Goal: Task Accomplishment & Management: Manage account settings

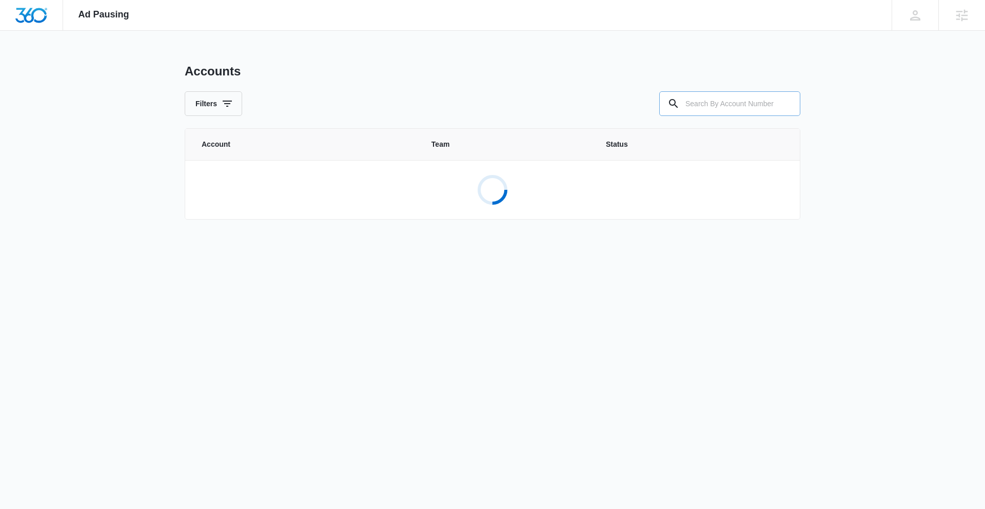
click at [758, 101] on input "text" at bounding box center [729, 103] width 141 height 25
paste input "M335175"
type input "M335175"
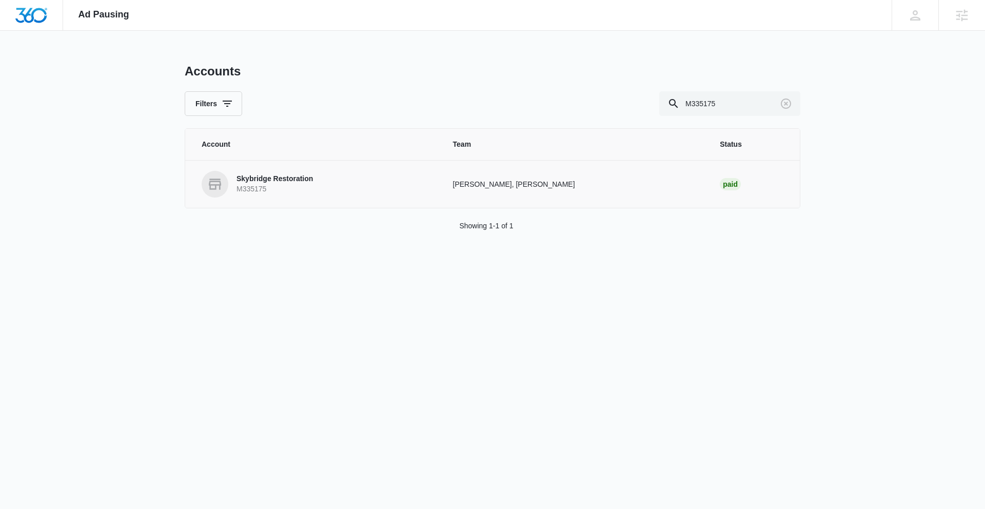
click at [276, 175] on p "Skybridge Restoration" at bounding box center [275, 179] width 76 height 10
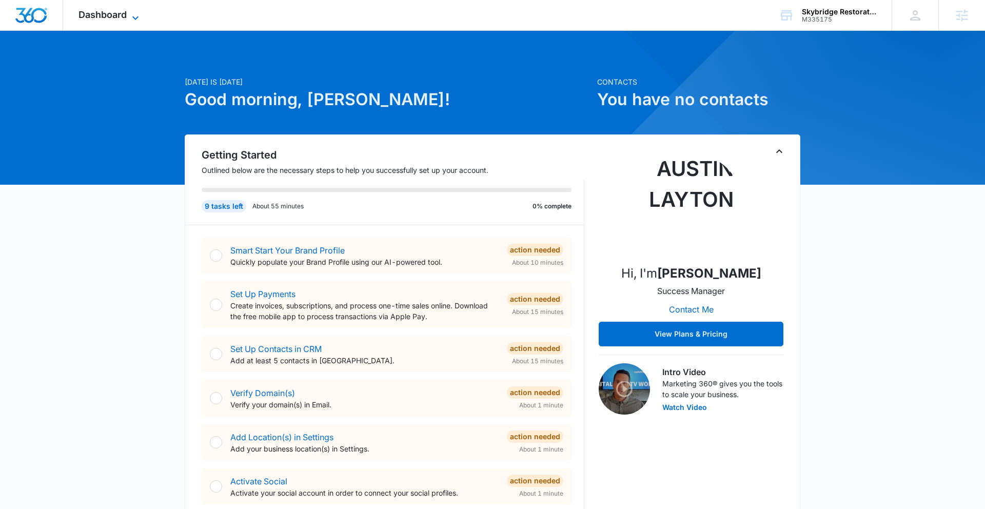
click at [133, 15] on icon at bounding box center [135, 18] width 12 height 12
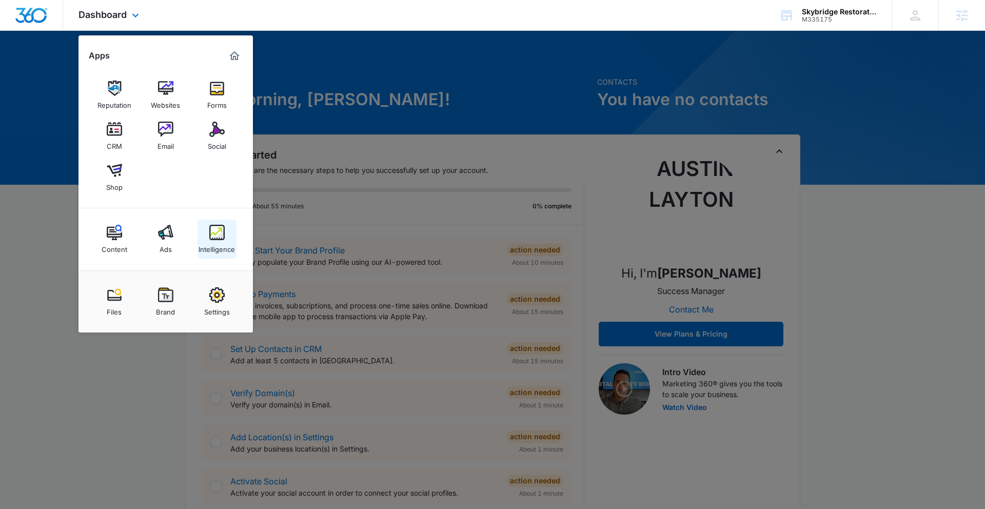
click at [216, 231] on img at bounding box center [216, 232] width 15 height 15
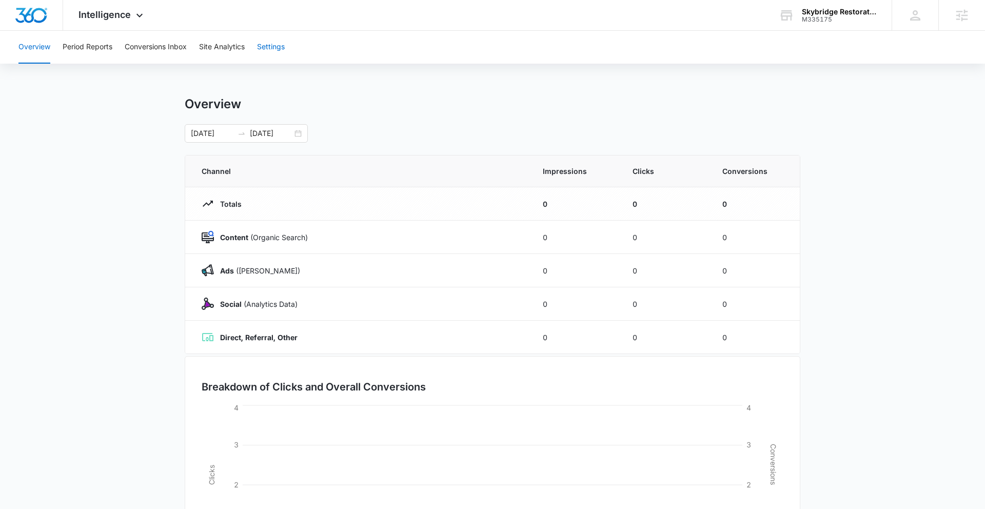
click at [278, 48] on button "Settings" at bounding box center [271, 47] width 28 height 33
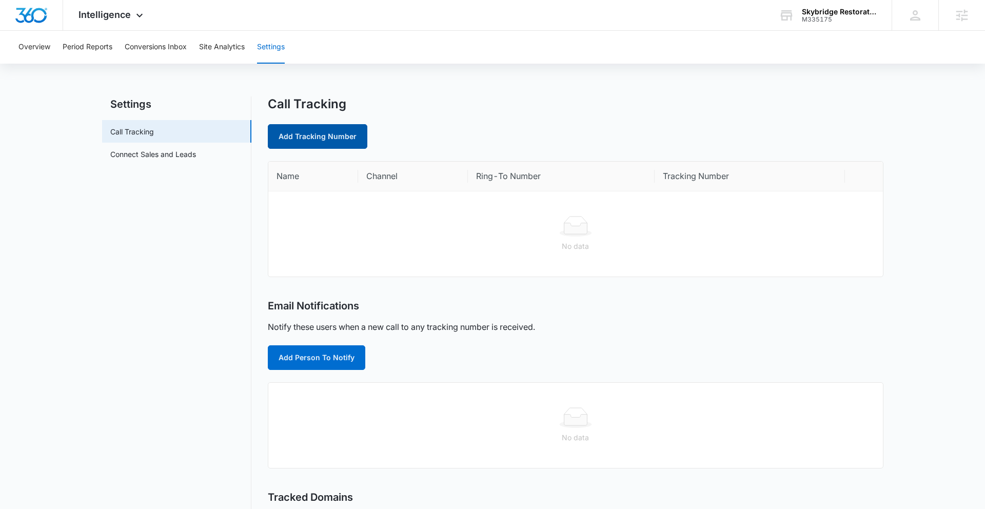
click at [343, 138] on link "Add Tracking Number" at bounding box center [318, 136] width 100 height 25
select select "by_area_code"
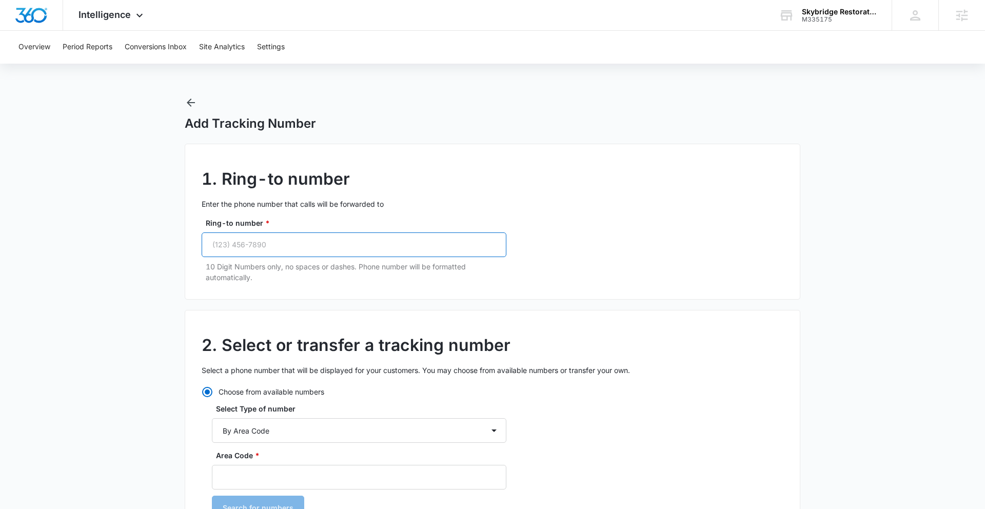
click at [364, 245] on input "Ring-to number *" at bounding box center [354, 244] width 305 height 25
paste input "(929) 424-3447"
type input "(929) 424-3447"
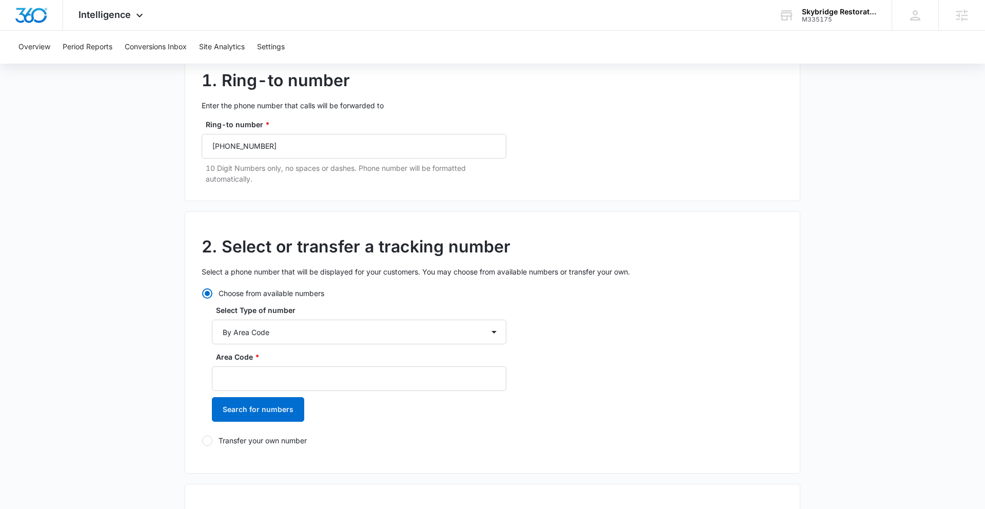
scroll to position [136, 0]
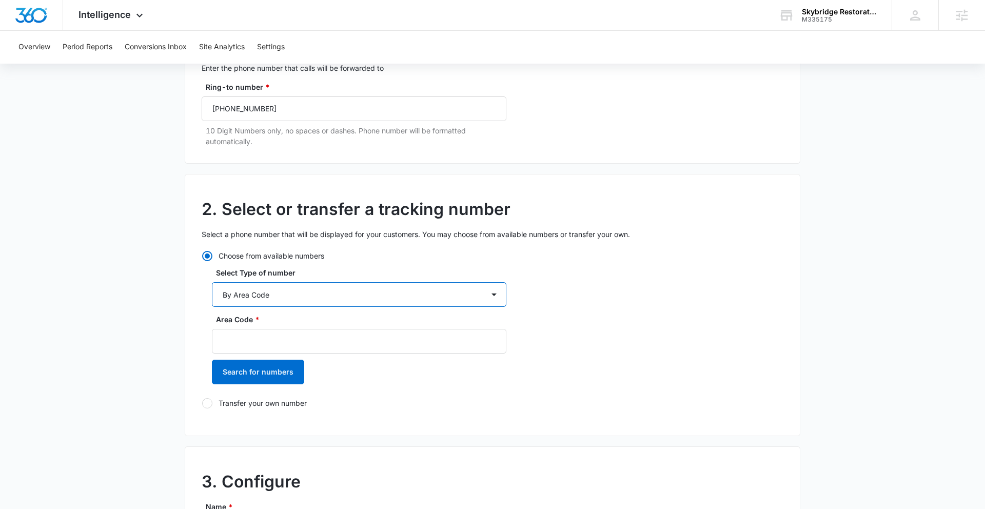
click at [289, 297] on select "By City & State By State Only By Zip Code By Area Code Toll Free Numbers" at bounding box center [359, 294] width 295 height 25
click at [212, 282] on select "By City & State By State Only By Zip Code By Area Code Toll Free Numbers" at bounding box center [359, 294] width 295 height 25
click at [269, 342] on input "Area Code *" at bounding box center [359, 341] width 295 height 25
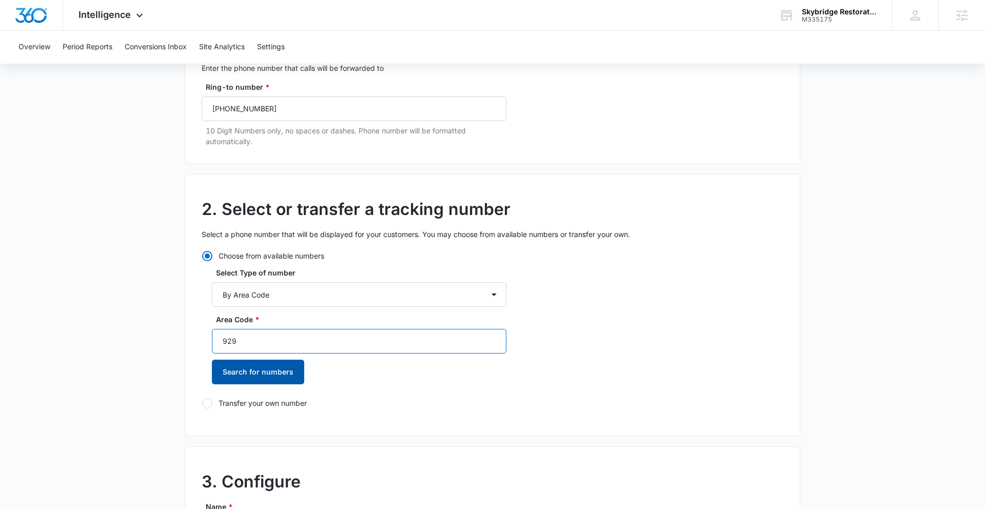
type input "929"
click at [263, 370] on button "Search for numbers" at bounding box center [258, 372] width 92 height 25
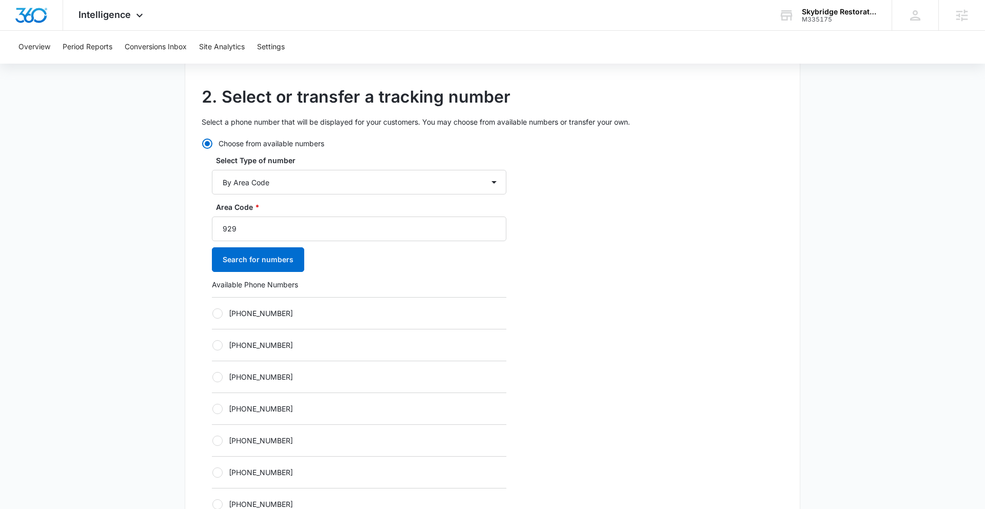
scroll to position [291, 0]
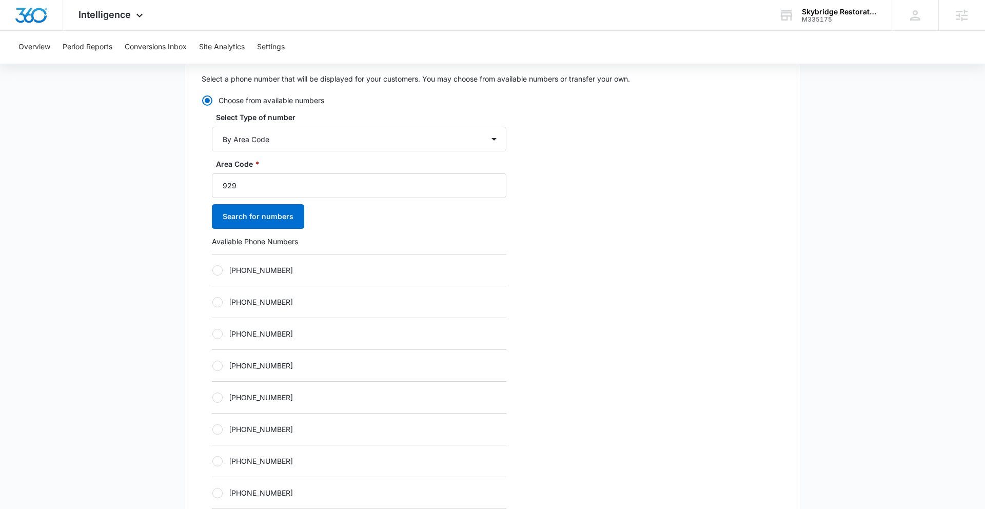
drag, startPoint x: 217, startPoint y: 398, endPoint x: 237, endPoint y: 392, distance: 21.1
click at [218, 398] on div at bounding box center [217, 398] width 10 height 10
click at [212, 398] on input "+19292260757" at bounding box center [212, 397] width 1 height 1
radio input "true"
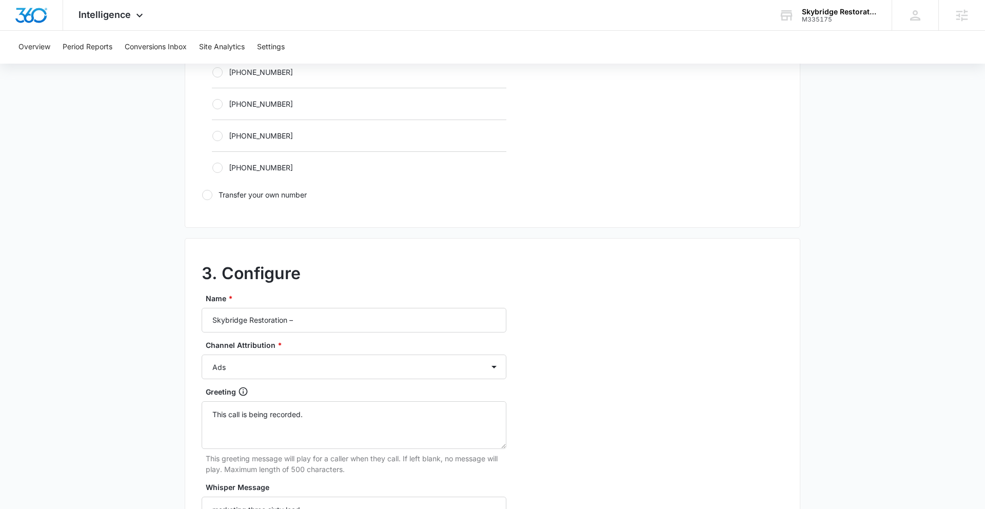
scroll to position [697, 0]
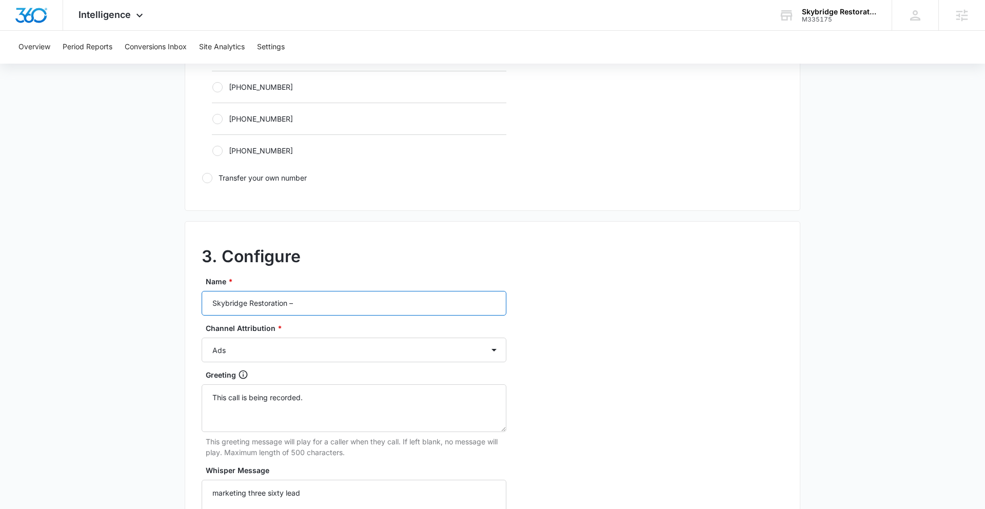
click at [324, 301] on input "Skybridge Restoration –" at bounding box center [354, 303] width 305 height 25
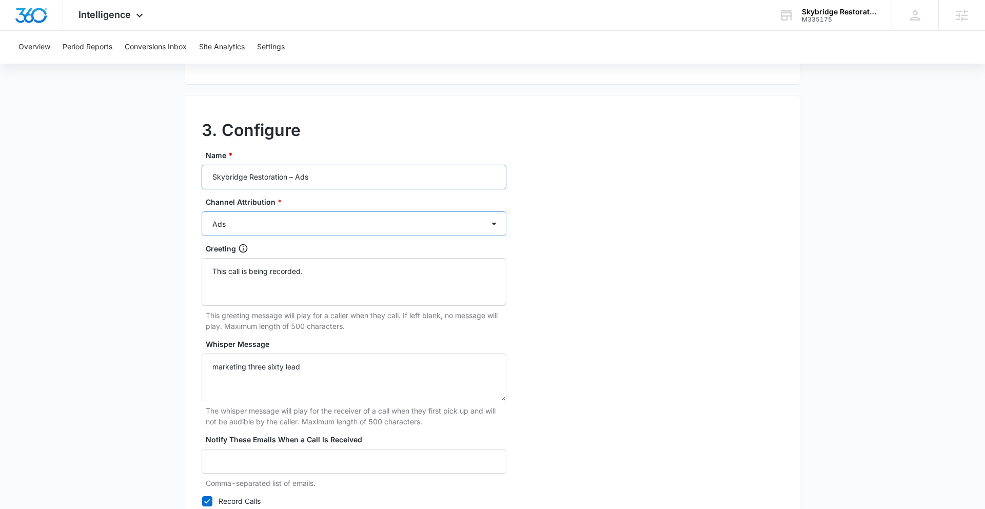
scroll to position [920, 0]
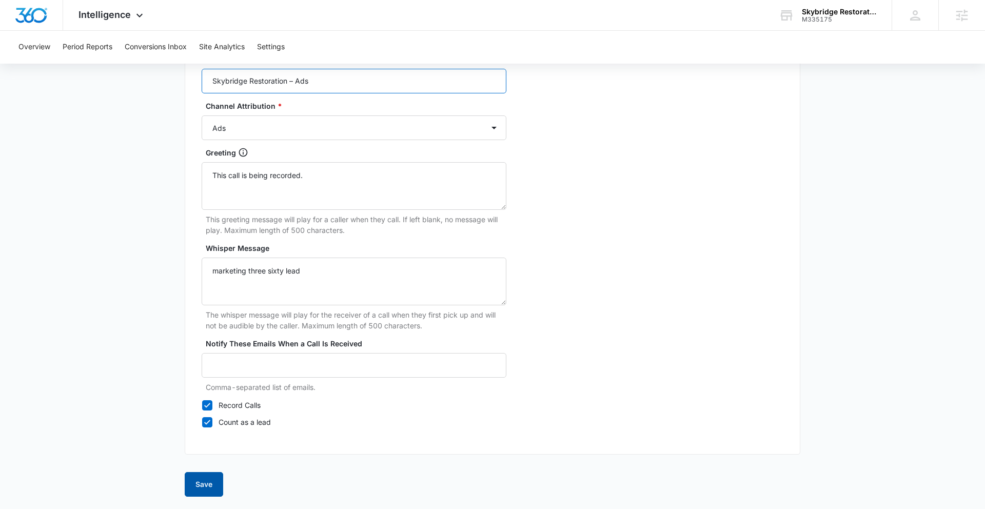
type input "Skybridge Restoration – Ads"
click at [200, 439] on button "Save" at bounding box center [204, 484] width 38 height 25
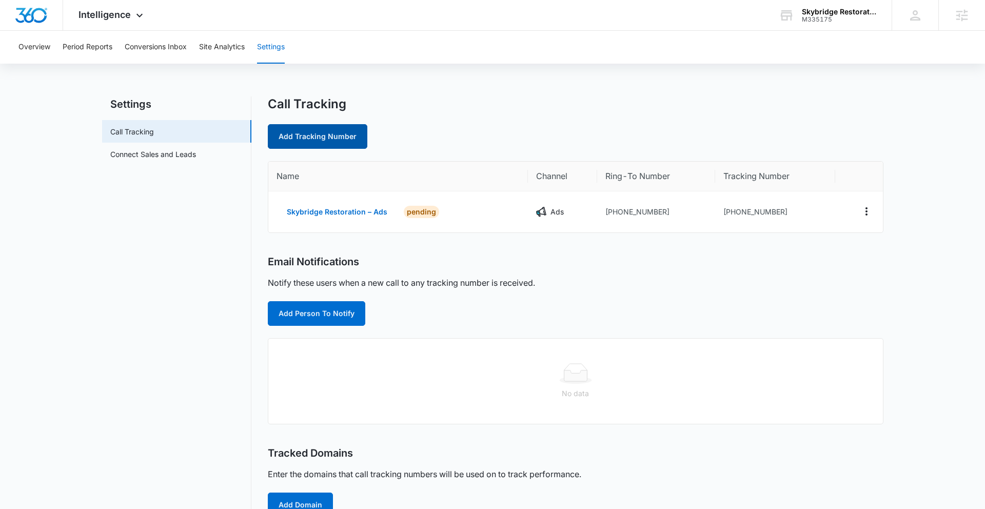
click at [320, 133] on link "Add Tracking Number" at bounding box center [318, 136] width 100 height 25
select select "by_area_code"
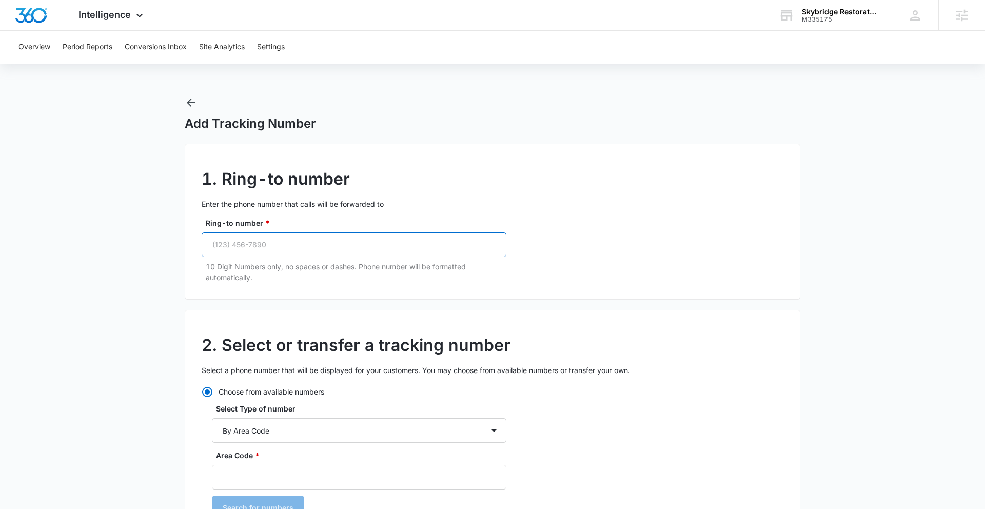
click at [331, 247] on input "Ring-to number *" at bounding box center [354, 244] width 305 height 25
paste input "(929) 424-3447"
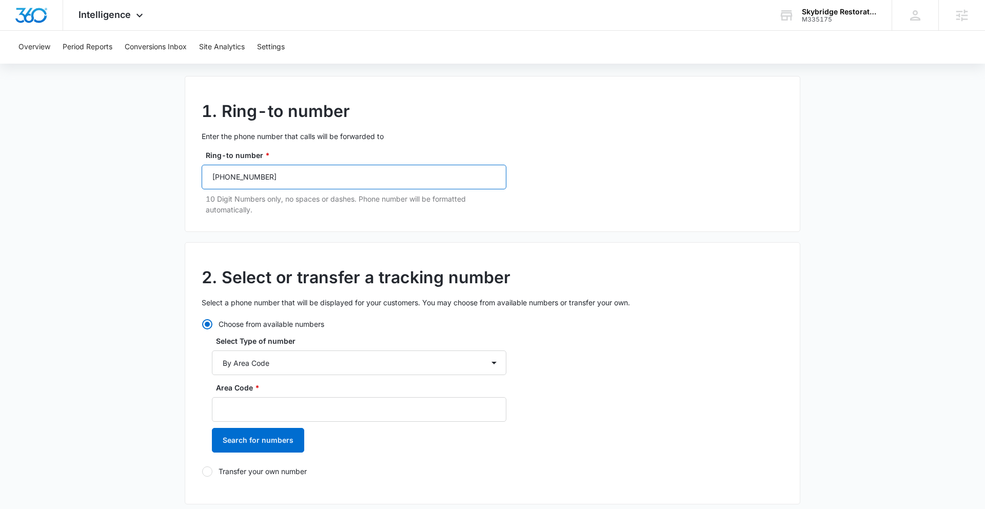
scroll to position [93, 0]
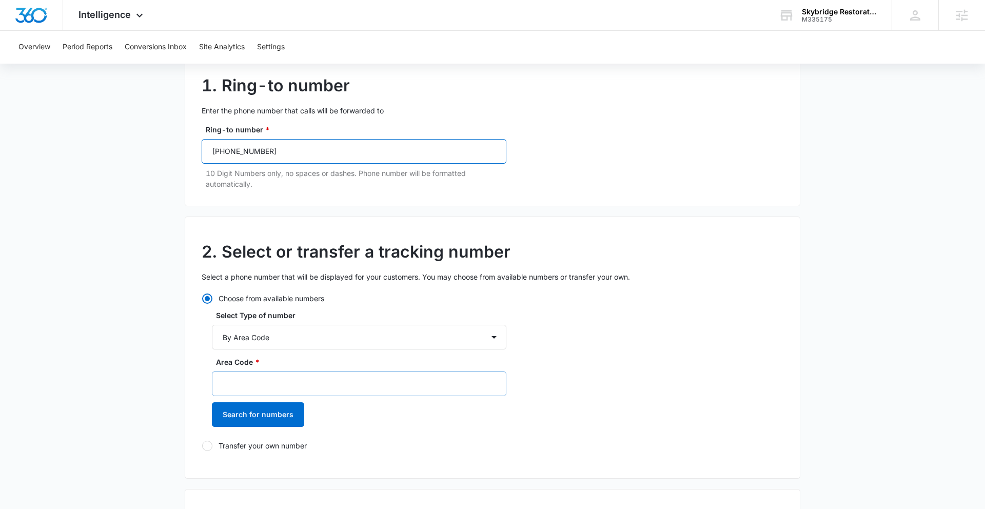
type input "(929) 424-3447"
click at [284, 389] on input "Area Code *" at bounding box center [359, 383] width 295 height 25
type input "929"
click at [274, 415] on button "Search for numbers" at bounding box center [258, 414] width 92 height 25
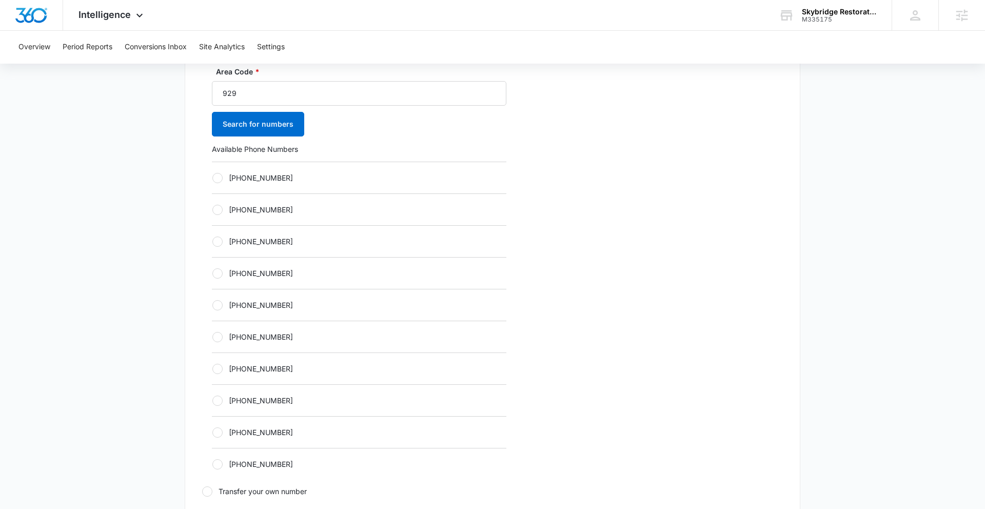
scroll to position [451, 0]
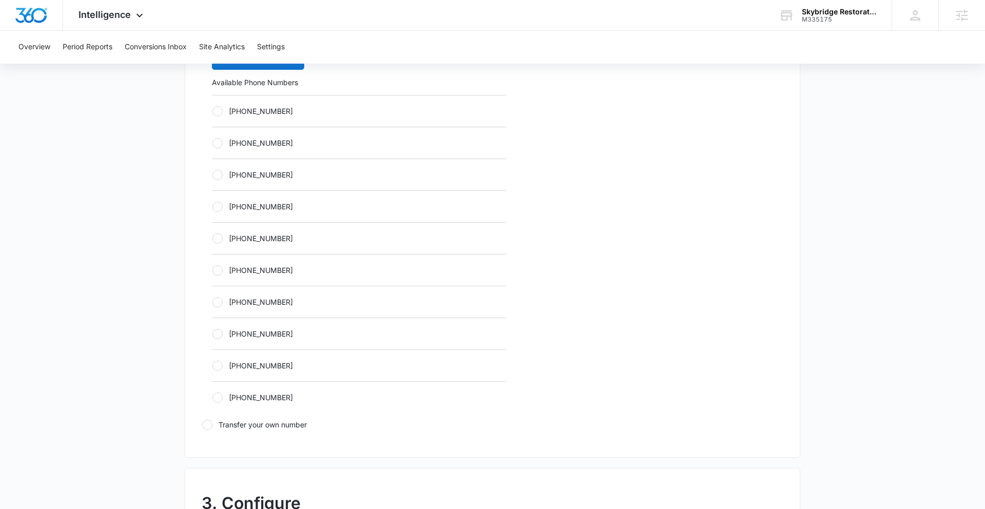
drag, startPoint x: 217, startPoint y: 240, endPoint x: 229, endPoint y: 239, distance: 11.8
click at [217, 240] on div at bounding box center [217, 238] width 10 height 10
click at [212, 239] on input "+19292260851" at bounding box center [212, 238] width 1 height 1
radio input "true"
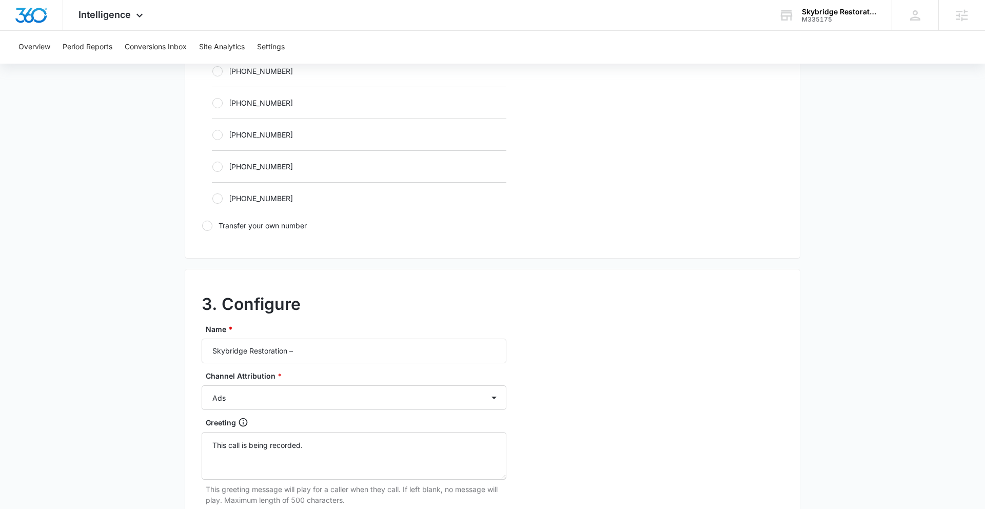
scroll to position [727, 0]
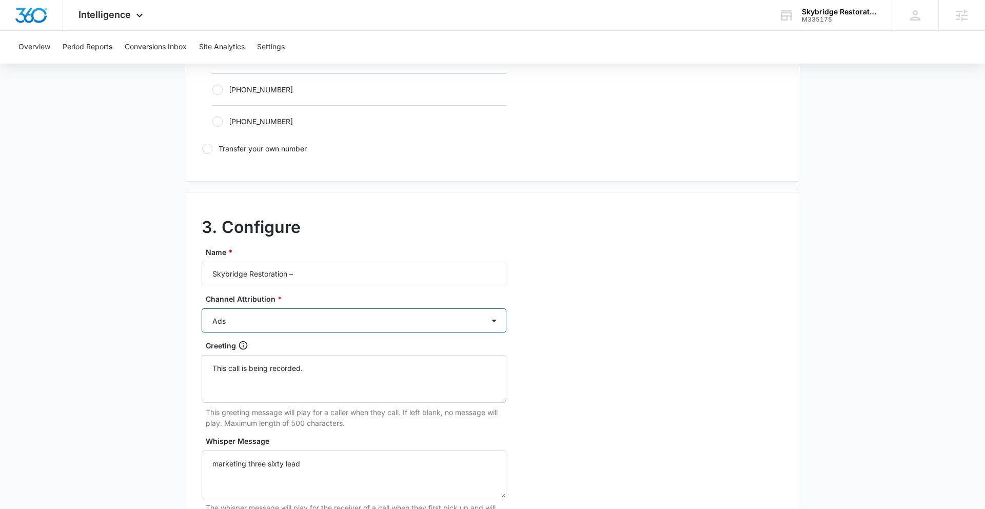
click at [307, 326] on select "Ads Local Service Ads Content Social Other" at bounding box center [354, 320] width 305 height 25
select select "CONTENT"
click at [202, 308] on select "Ads Local Service Ads Content Social Other" at bounding box center [354, 320] width 305 height 25
click at [312, 272] on input "Skybridge Restoration –" at bounding box center [354, 274] width 305 height 25
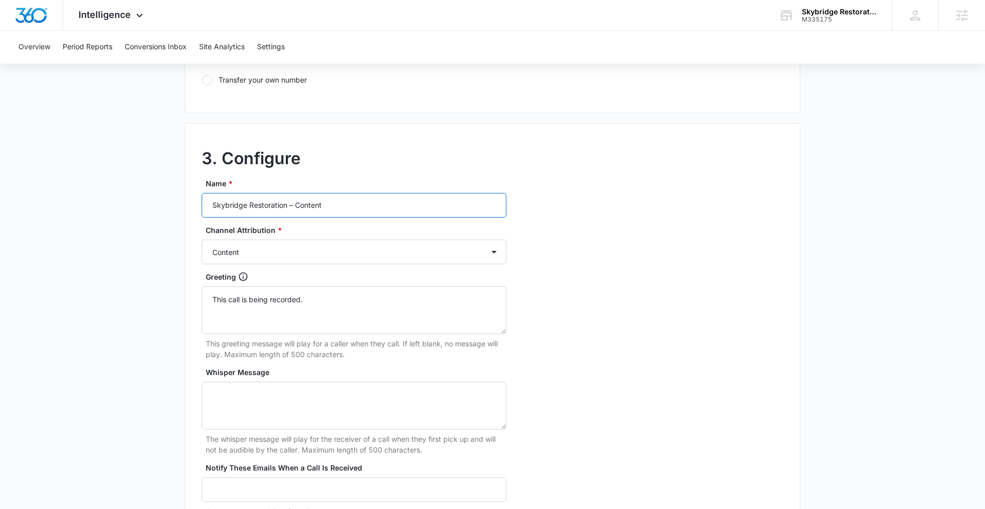
scroll to position [920, 0]
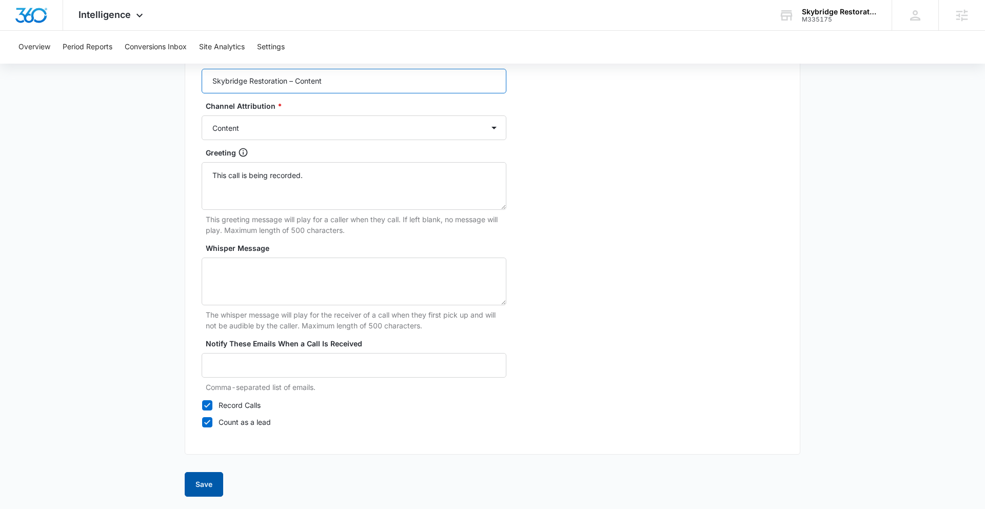
type input "Skybridge Restoration – Content"
click at [208, 439] on button "Save" at bounding box center [204, 484] width 38 height 25
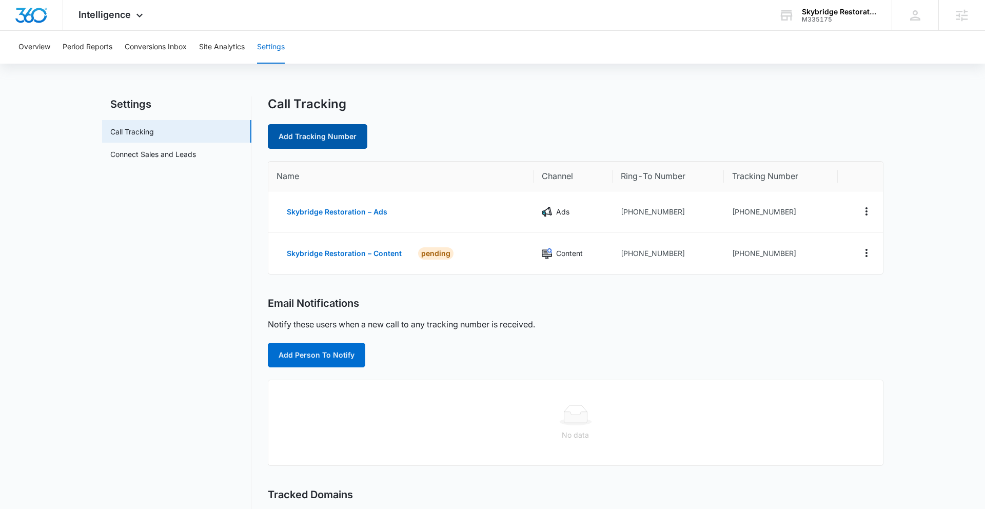
click at [304, 140] on link "Add Tracking Number" at bounding box center [318, 136] width 100 height 25
select select "by_area_code"
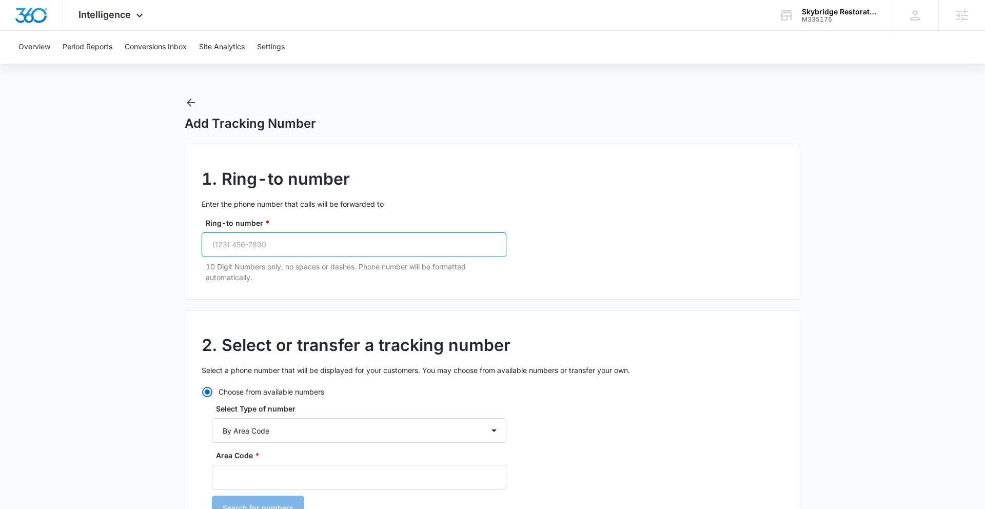
click at [291, 244] on input "Ring-to number *" at bounding box center [354, 244] width 305 height 25
paste input "(929) 424-3447"
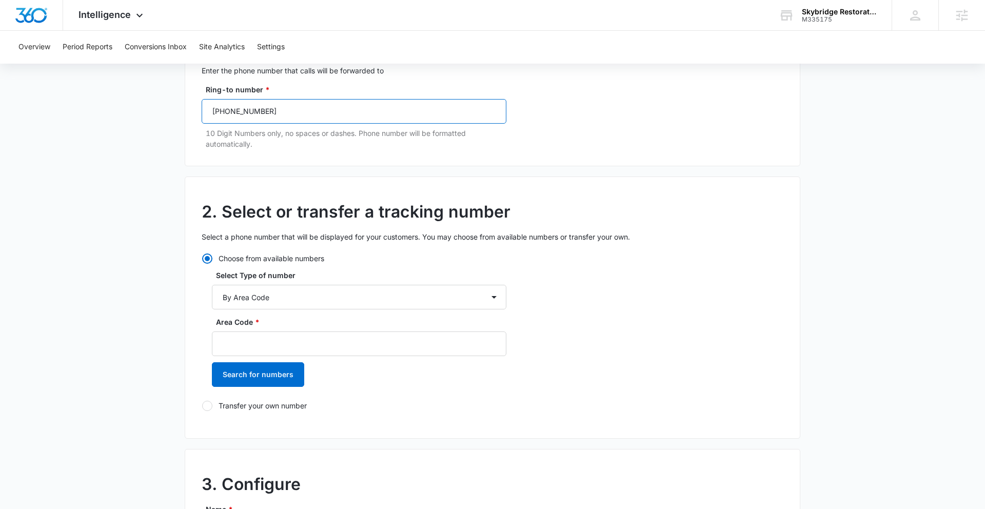
scroll to position [155, 0]
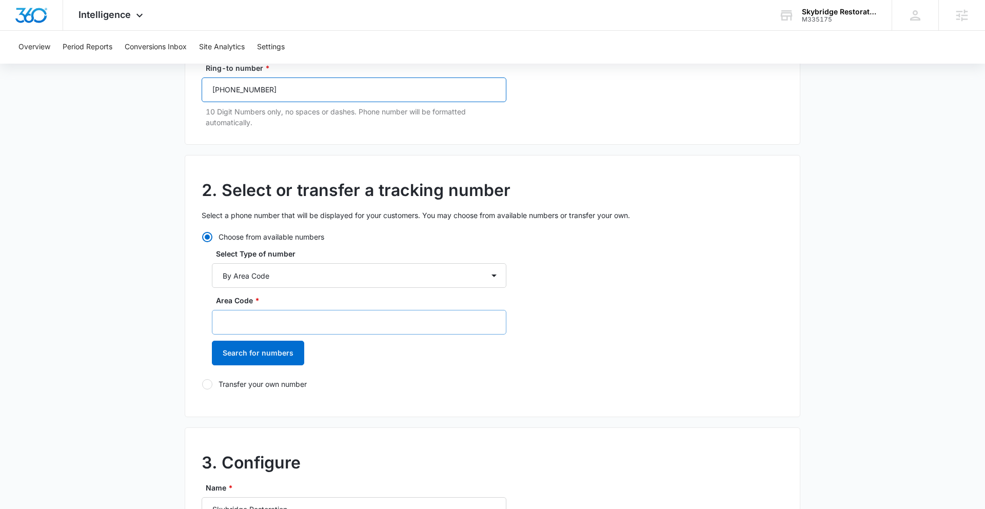
type input "(929) 424-3447"
click at [252, 321] on input "Area Code *" at bounding box center [359, 322] width 295 height 25
type input "929"
click at [233, 345] on button "Search for numbers" at bounding box center [258, 353] width 92 height 25
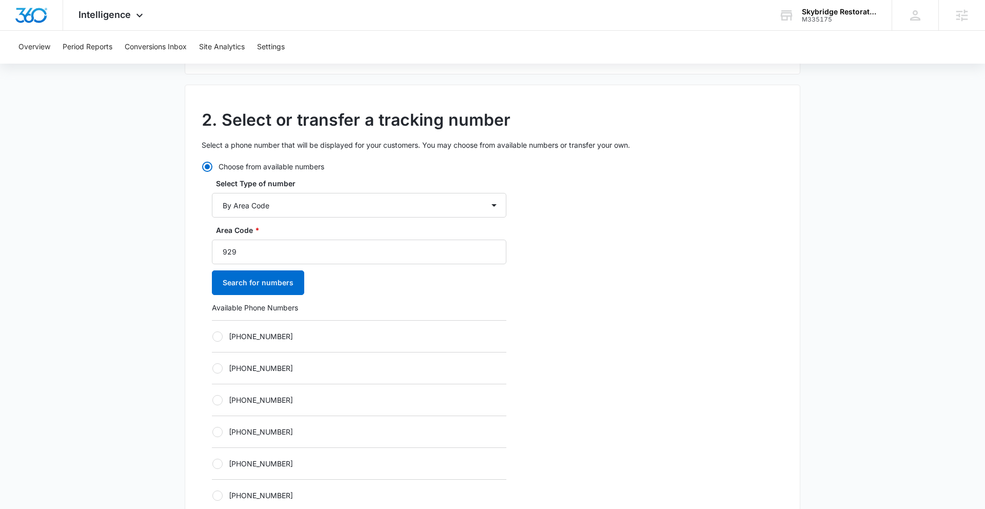
scroll to position [258, 0]
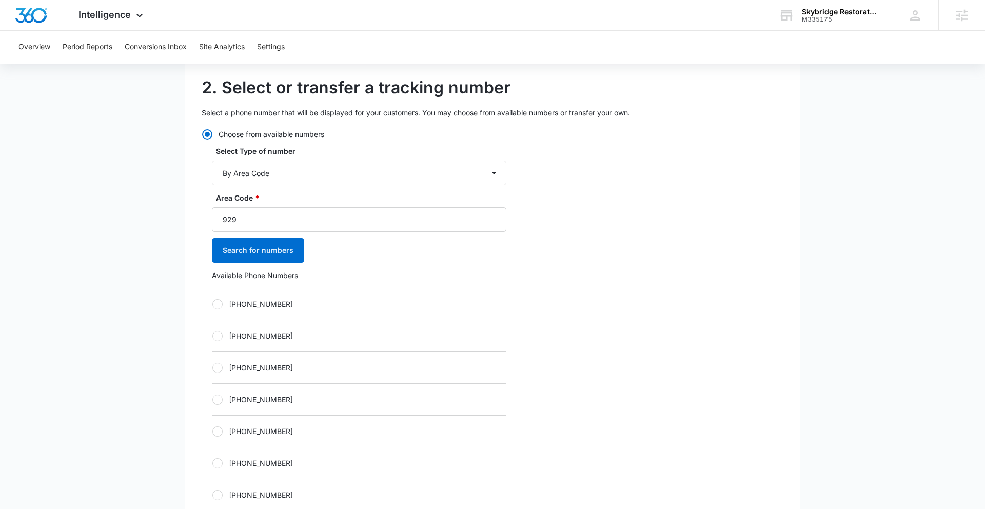
click at [217, 430] on div at bounding box center [217, 431] width 10 height 10
click at [212, 431] on input "+19292261415" at bounding box center [212, 431] width 1 height 1
radio input "true"
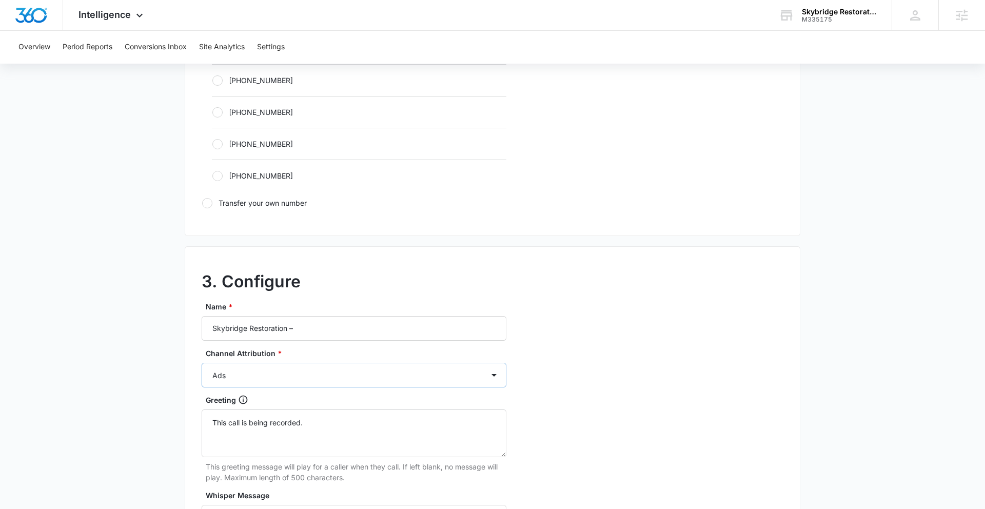
scroll to position [693, 0]
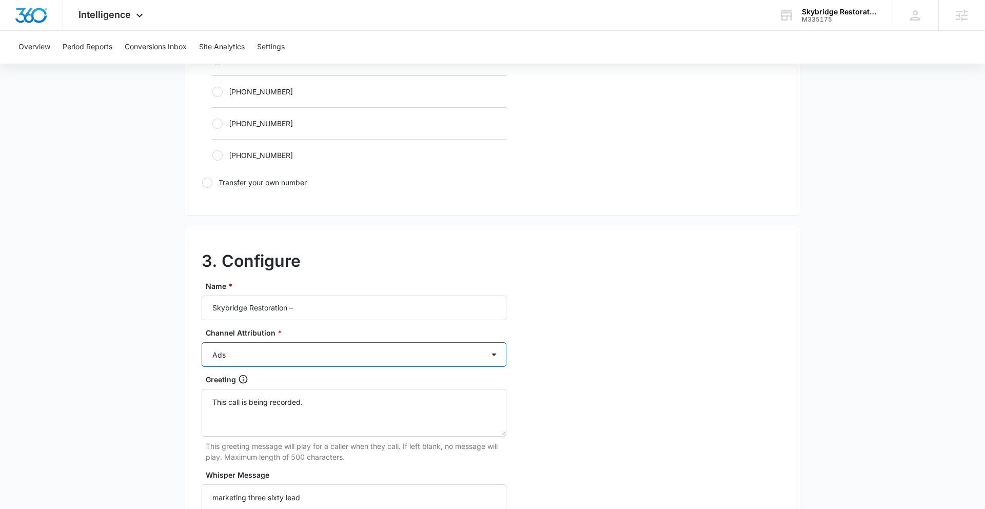
click at [316, 360] on select "Ads Local Service Ads Content Social Other" at bounding box center [354, 354] width 305 height 25
select select "SOCIAL"
click at [202, 342] on select "Ads Local Service Ads Content Social Other" at bounding box center [354, 354] width 305 height 25
click at [319, 308] on input "Skybridge Restoration –" at bounding box center [354, 308] width 305 height 25
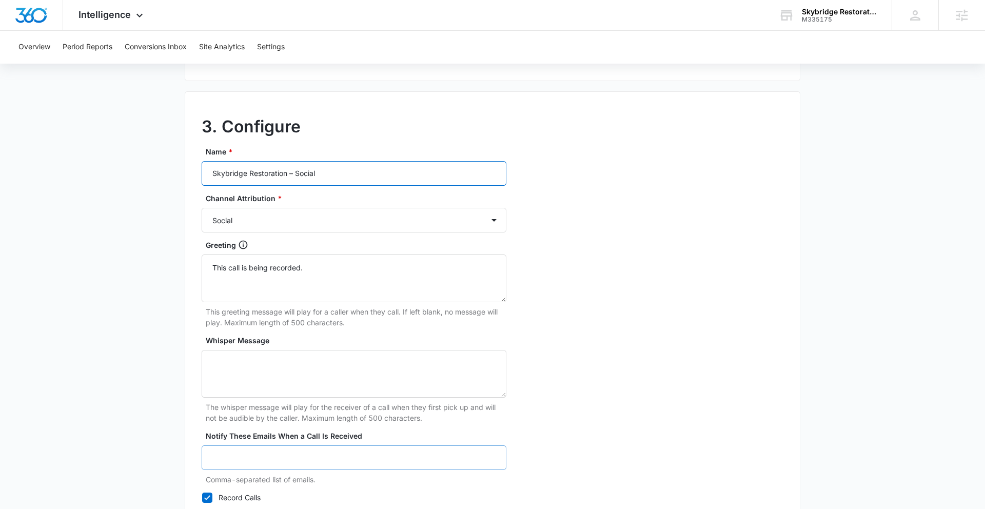
scroll to position [920, 0]
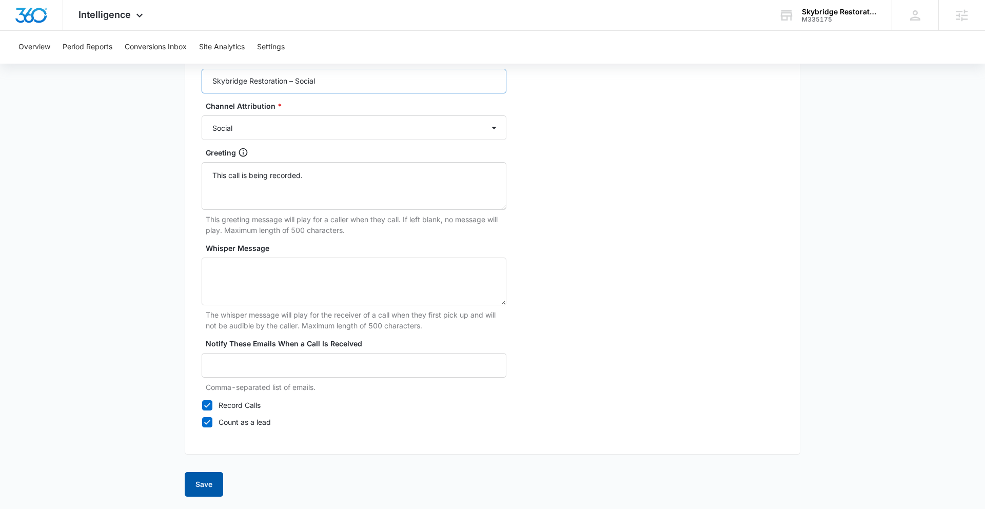
type input "Skybridge Restoration – Social"
click at [203, 439] on button "Save" at bounding box center [204, 484] width 38 height 25
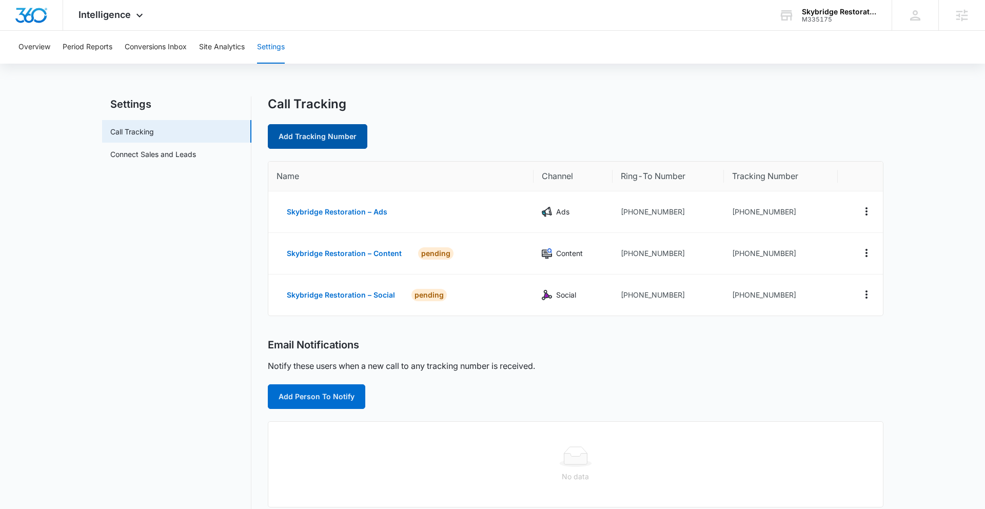
click at [310, 138] on link "Add Tracking Number" at bounding box center [318, 136] width 100 height 25
select select "by_area_code"
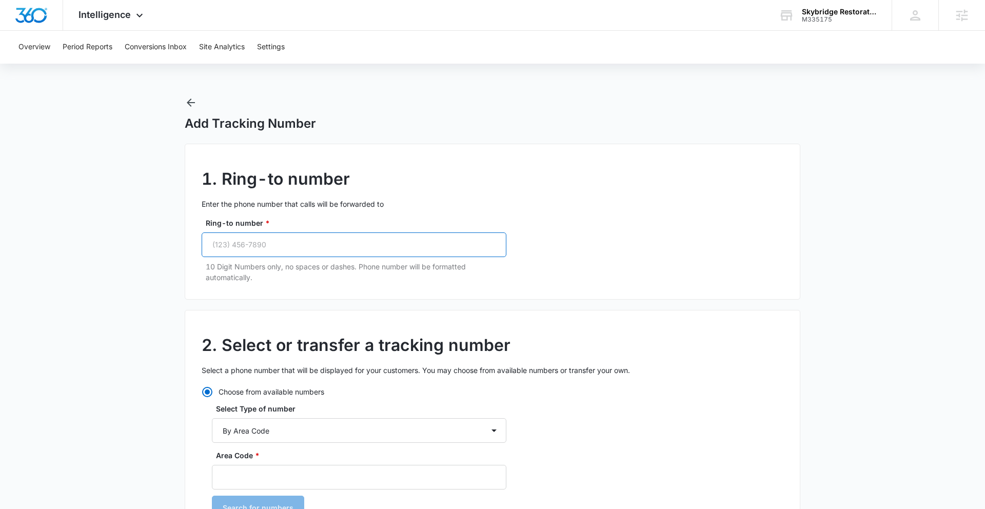
click at [289, 253] on input "Ring-to number *" at bounding box center [354, 244] width 305 height 25
paste input "(929) 424-3447"
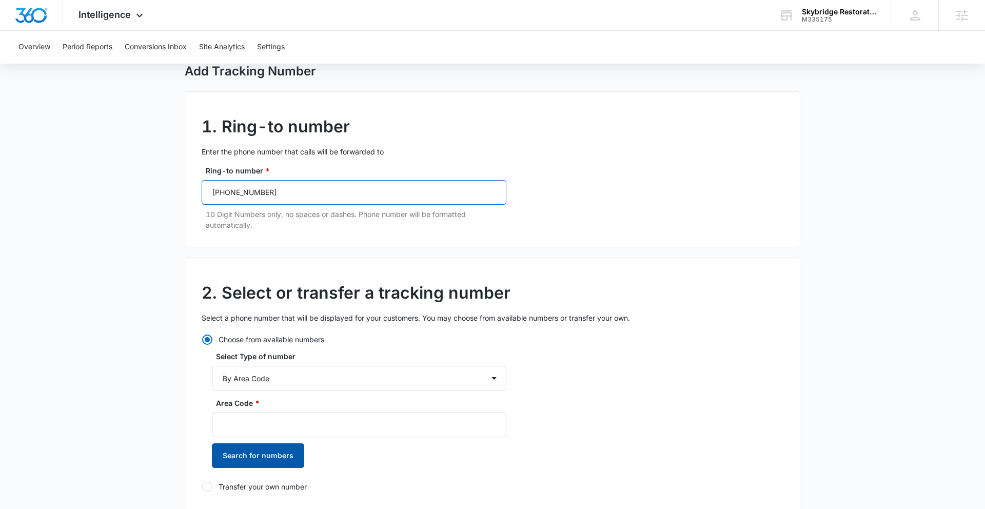
scroll to position [146, 0]
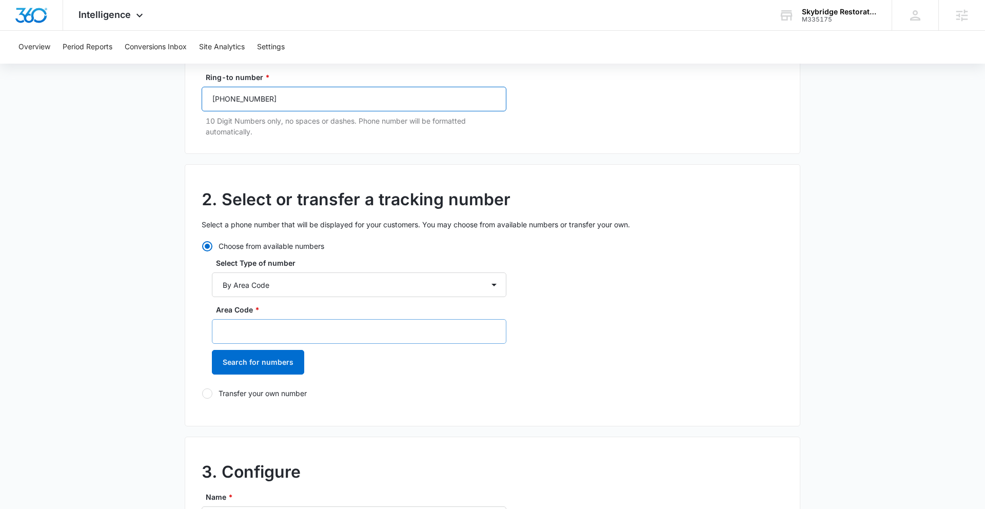
type input "(929) 424-3447"
click at [292, 326] on input "Area Code *" at bounding box center [359, 331] width 295 height 25
type input "929"
click at [277, 365] on button "Search for numbers" at bounding box center [258, 362] width 92 height 25
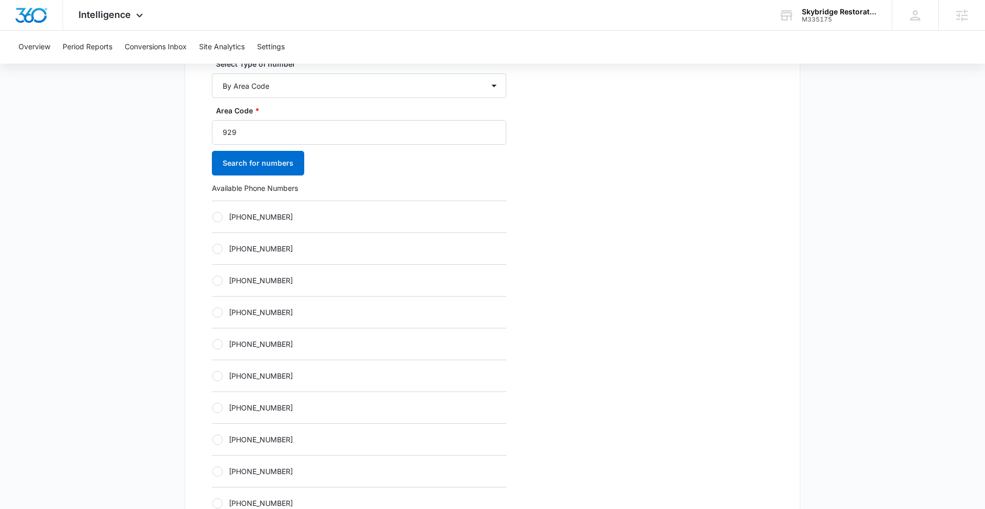
scroll to position [351, 0]
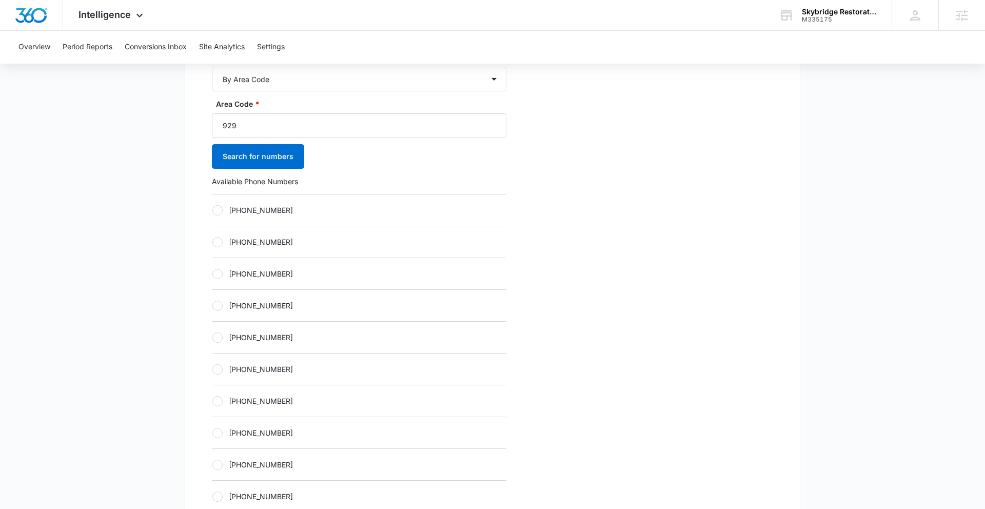
click at [216, 337] on div at bounding box center [217, 337] width 10 height 10
click at [212, 337] on input "+19292262713" at bounding box center [212, 337] width 1 height 1
radio input "true"
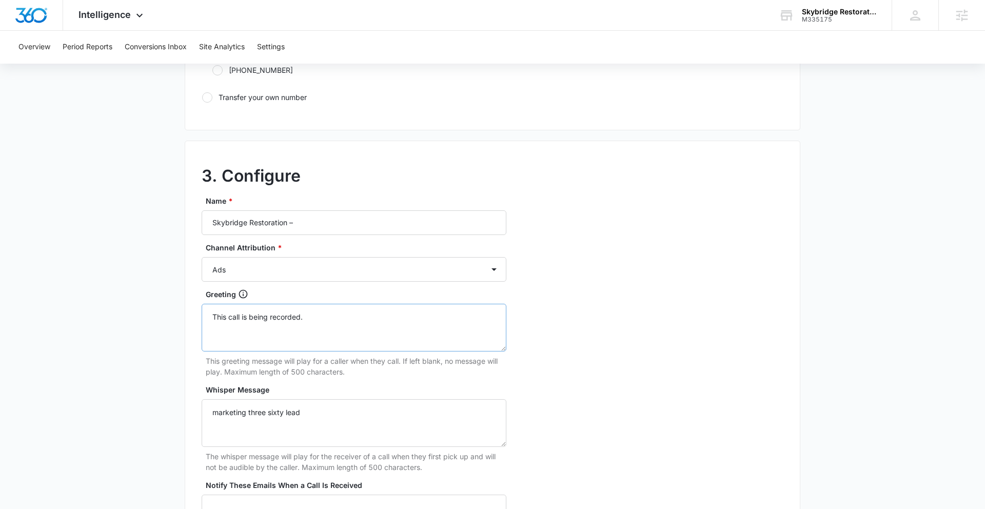
scroll to position [782, 0]
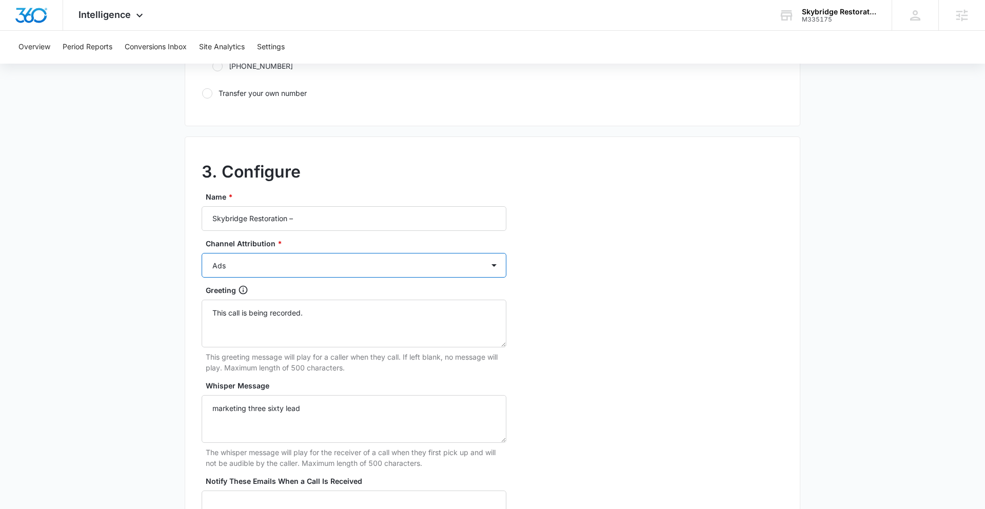
click at [328, 268] on select "Ads Local Service Ads Content Social Other" at bounding box center [354, 265] width 305 height 25
select select "OTHER"
click at [202, 253] on select "Ads Local Service Ads Content Social Other" at bounding box center [354, 265] width 305 height 25
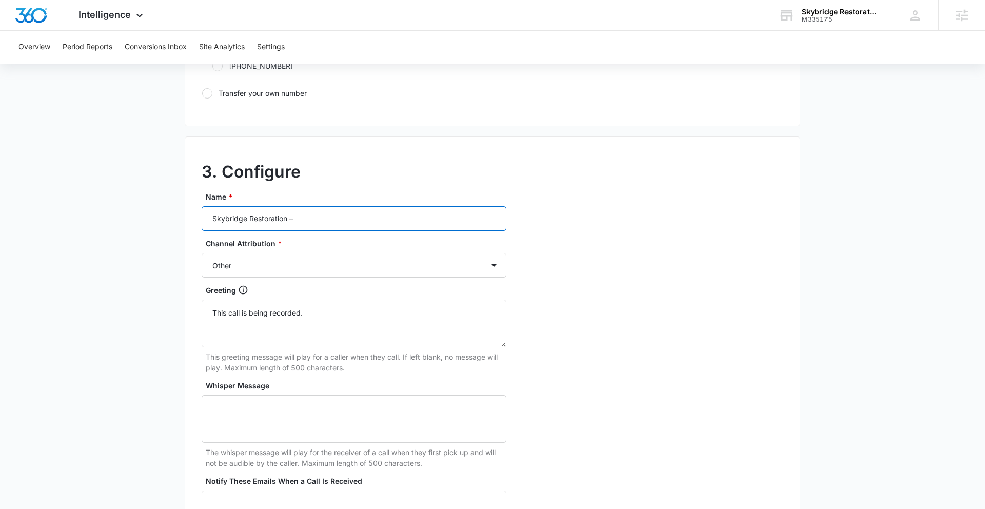
click at [330, 216] on input "Skybridge Restoration –" at bounding box center [354, 218] width 305 height 25
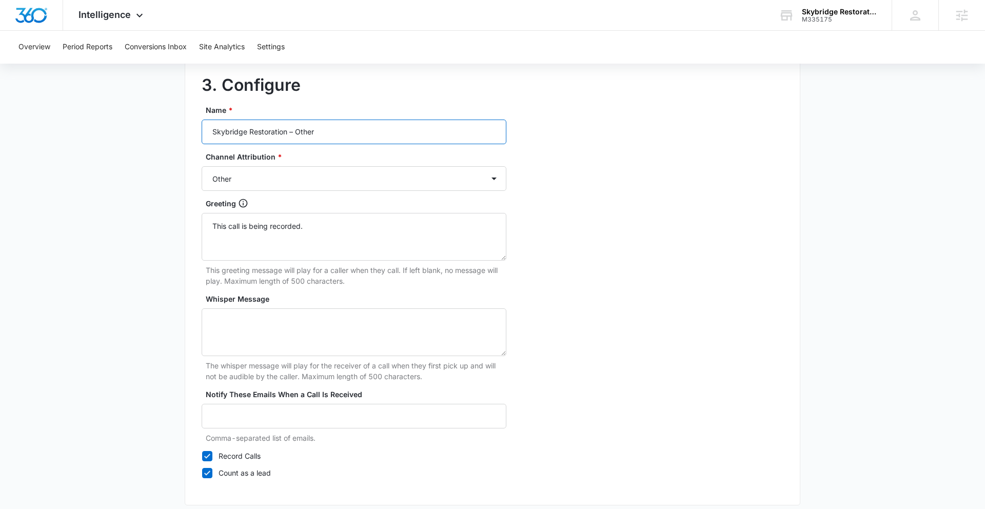
scroll to position [920, 0]
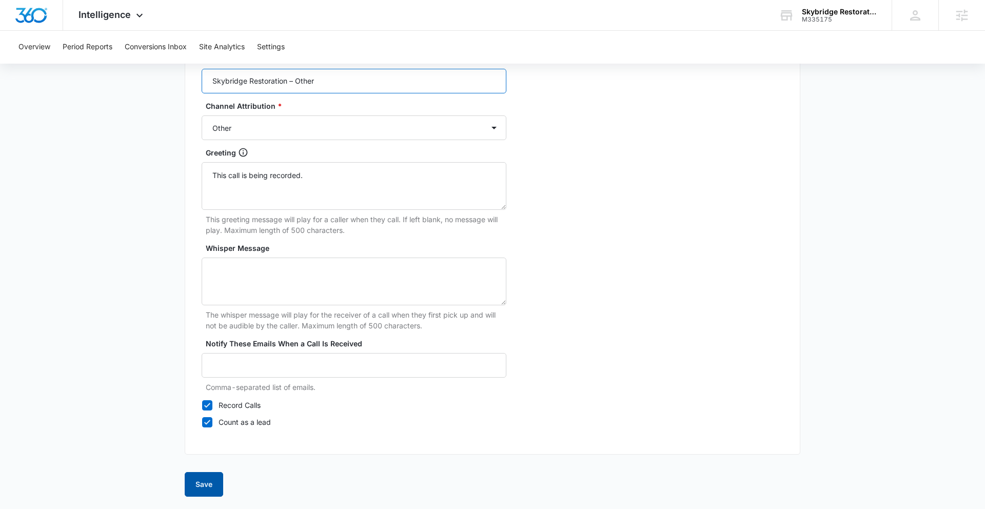
type input "Skybridge Restoration – Other"
drag, startPoint x: 206, startPoint y: 485, endPoint x: 218, endPoint y: 474, distance: 16.3
click at [206, 439] on button "Save" at bounding box center [204, 484] width 38 height 25
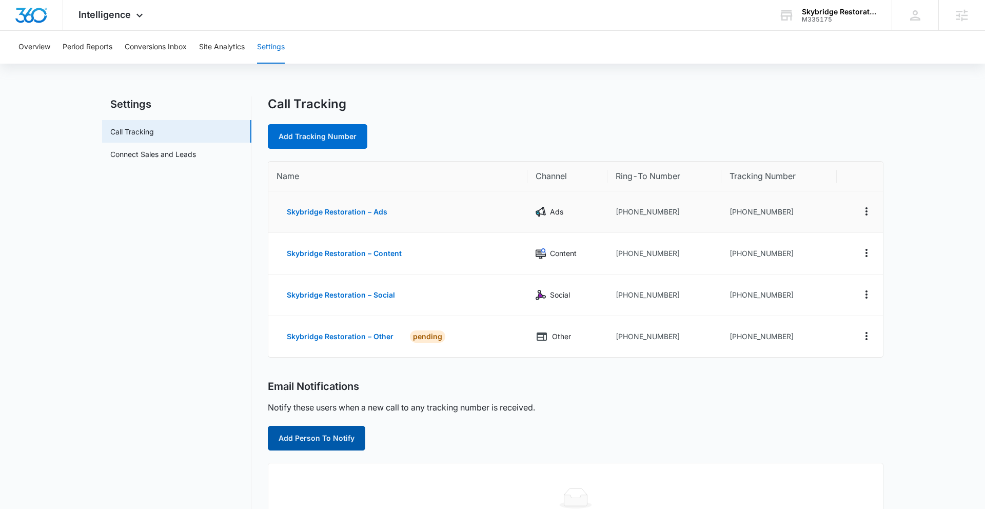
scroll to position [244, 0]
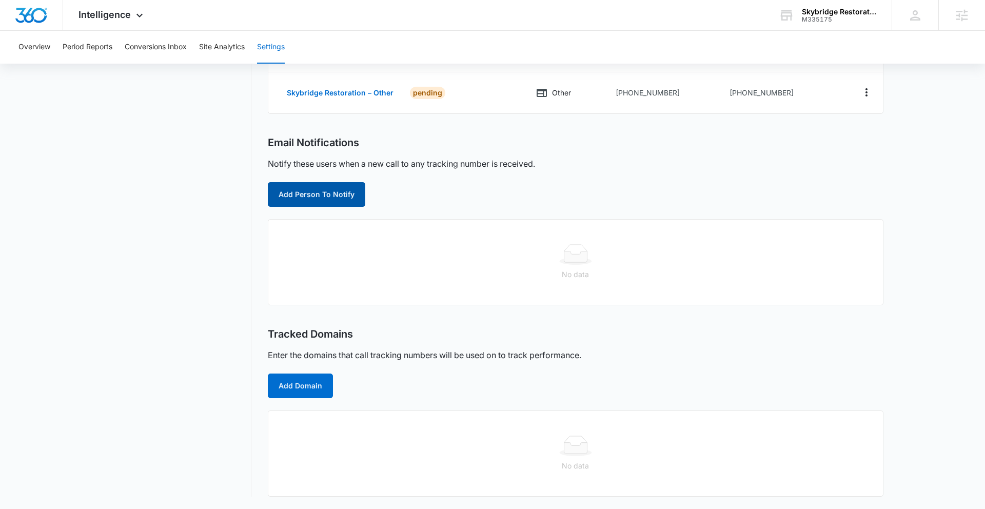
click at [328, 191] on button "Add Person To Notify" at bounding box center [316, 194] width 97 height 25
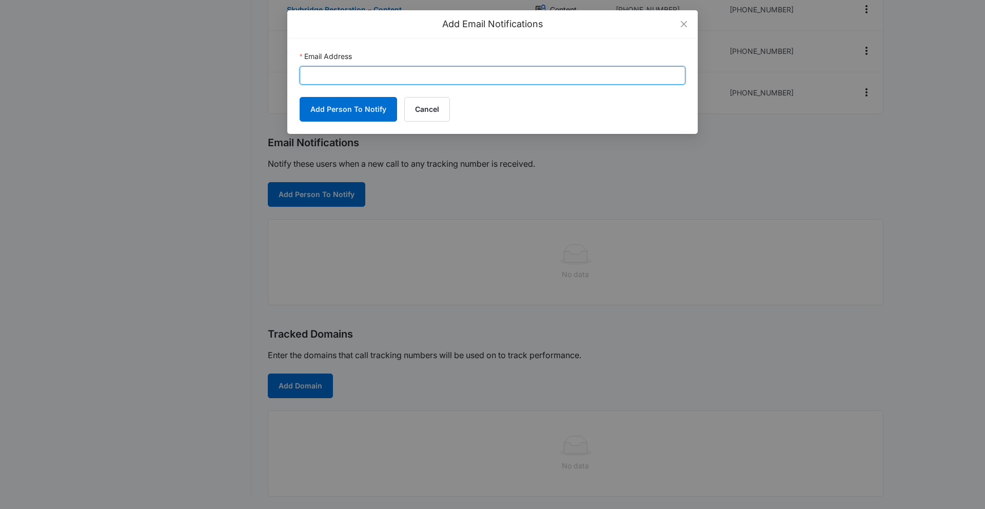
click at [424, 75] on input "Email Address" at bounding box center [493, 75] width 386 height 18
paste input "[EMAIL_ADDRESS][PERSON_NAME][DOMAIN_NAME]"
type input "[EMAIL_ADDRESS][PERSON_NAME][DOMAIN_NAME]"
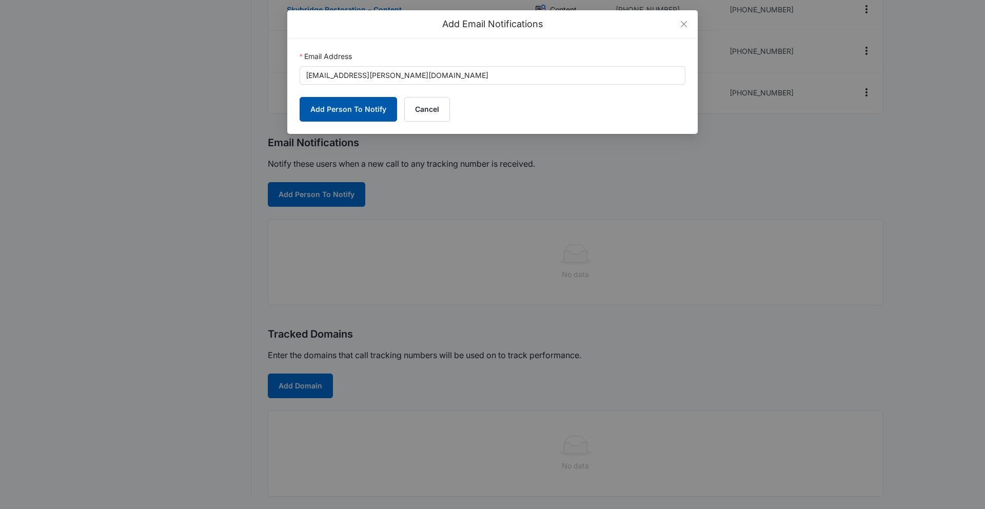
click at [326, 112] on button "Add Person To Notify" at bounding box center [348, 109] width 97 height 25
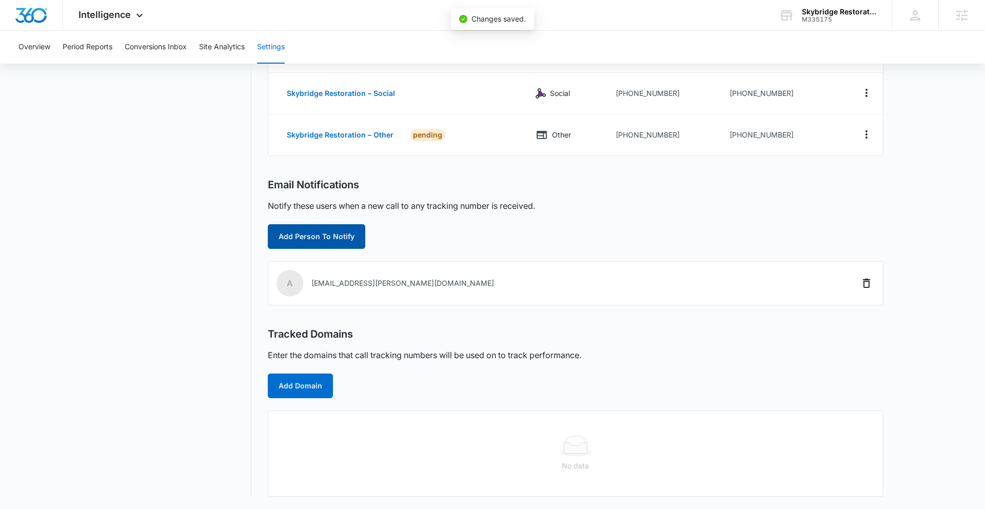
click at [324, 237] on button "Add Person To Notify" at bounding box center [316, 236] width 97 height 25
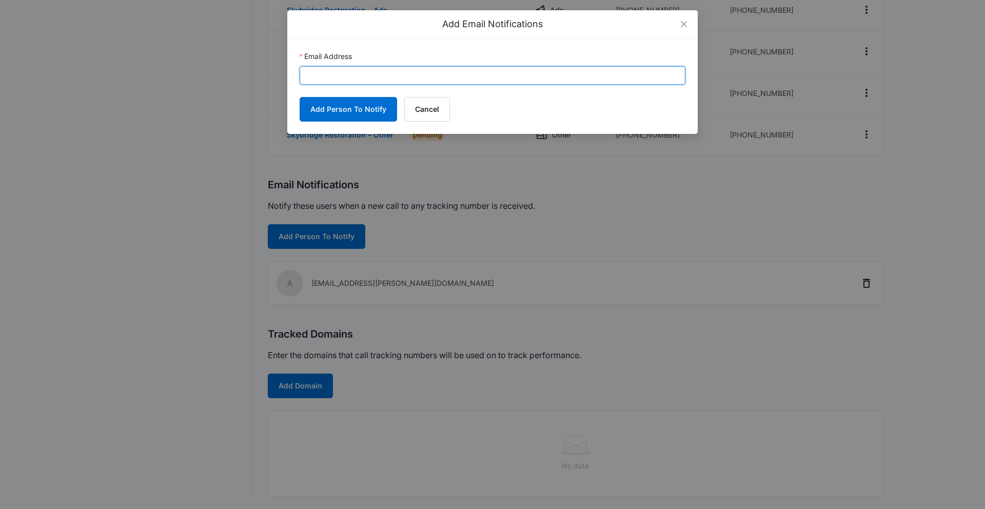
drag, startPoint x: 382, startPoint y: 75, endPoint x: 387, endPoint y: 77, distance: 5.5
click at [382, 75] on input "Email Address" at bounding box center [493, 75] width 386 height 18
paste input "info@skybridgerestoration.com"
type input "info@skybridgerestoration.com"
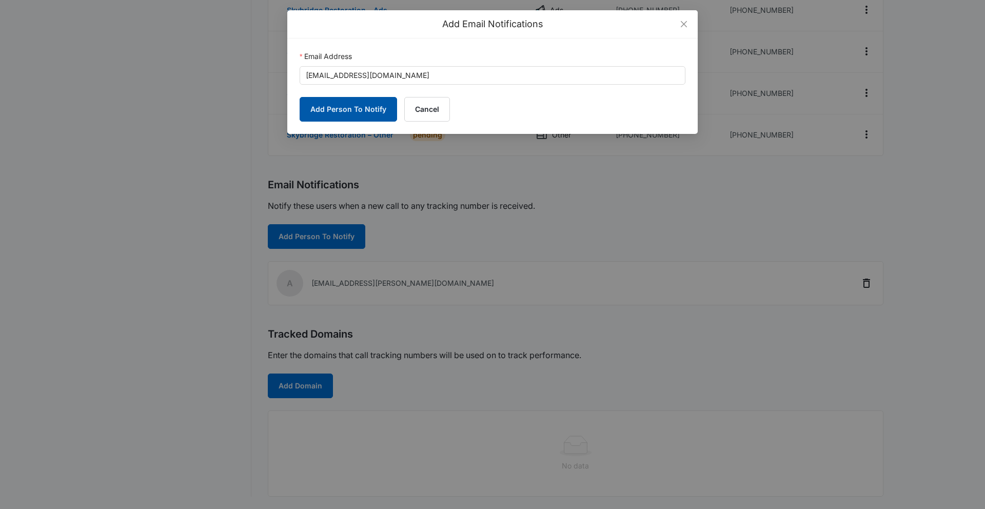
click at [338, 111] on button "Add Person To Notify" at bounding box center [348, 109] width 97 height 25
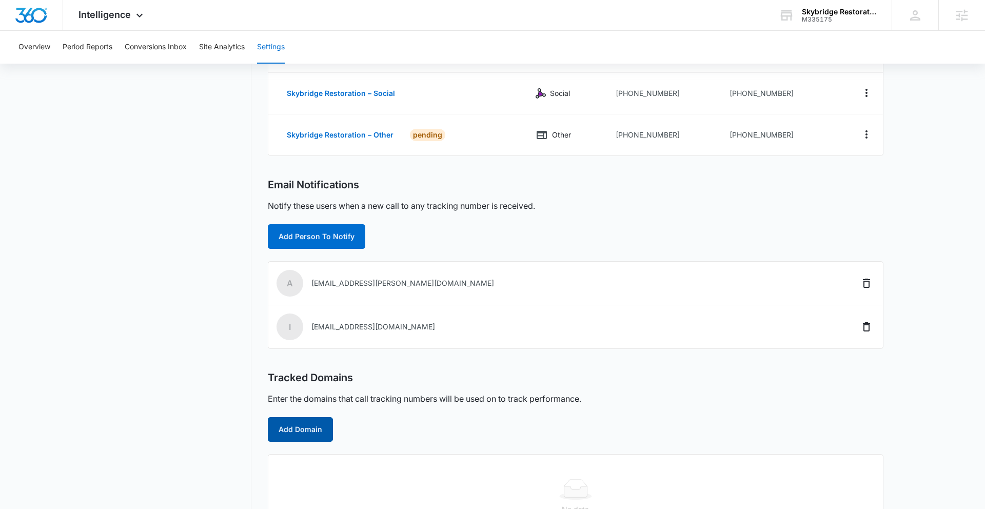
click at [303, 428] on button "Add Domain" at bounding box center [300, 429] width 65 height 25
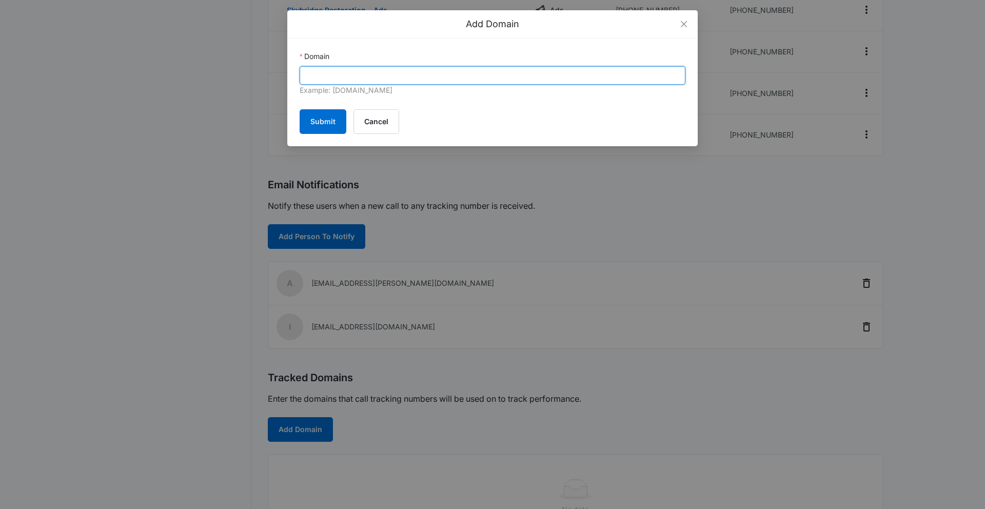
click at [384, 76] on input "Domain" at bounding box center [493, 75] width 386 height 18
paste input "skybridgerestorationinc.com"
type input "skybridgerestorationinc.com"
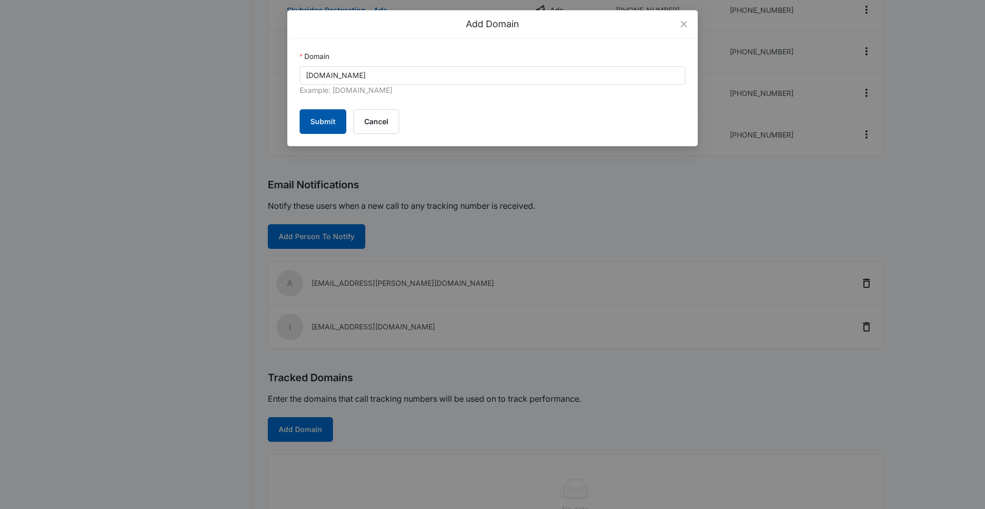
click at [332, 121] on button "Submit" at bounding box center [323, 121] width 47 height 25
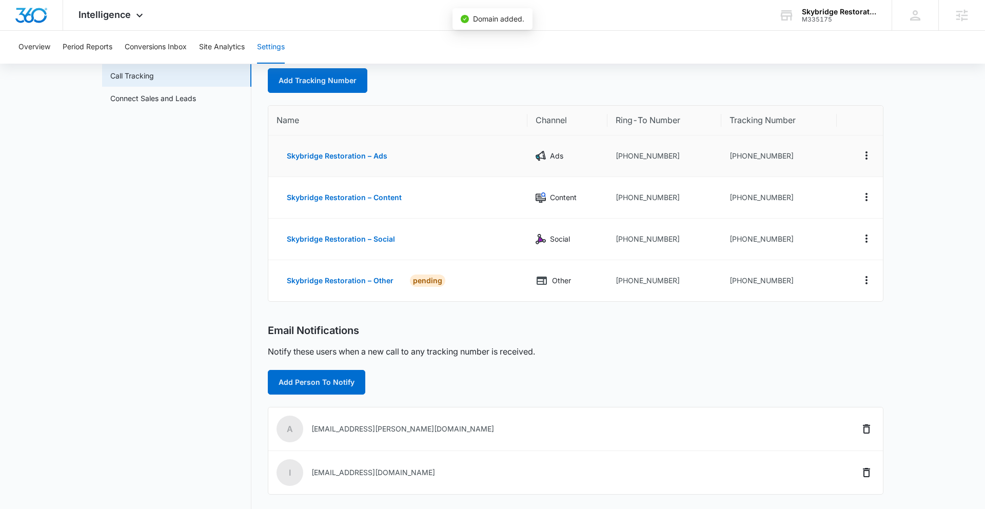
scroll to position [0, 0]
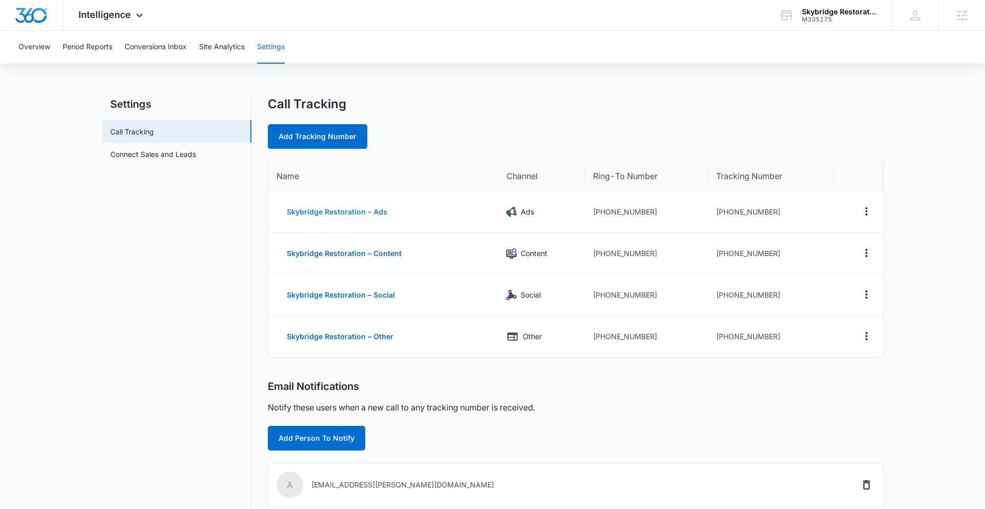
drag, startPoint x: 283, startPoint y: 210, endPoint x: 89, endPoint y: 223, distance: 194.9
click at [86, 223] on main "Settings Call Tracking Connect Sales and Leads Call Tracking Add Tracking Numbe…" at bounding box center [492, 398] width 985 height 605
click at [89, 223] on main "Settings Call Tracking Connect Sales and Leads Call Tracking Add Tracking Numbe…" at bounding box center [492, 398] width 985 height 605
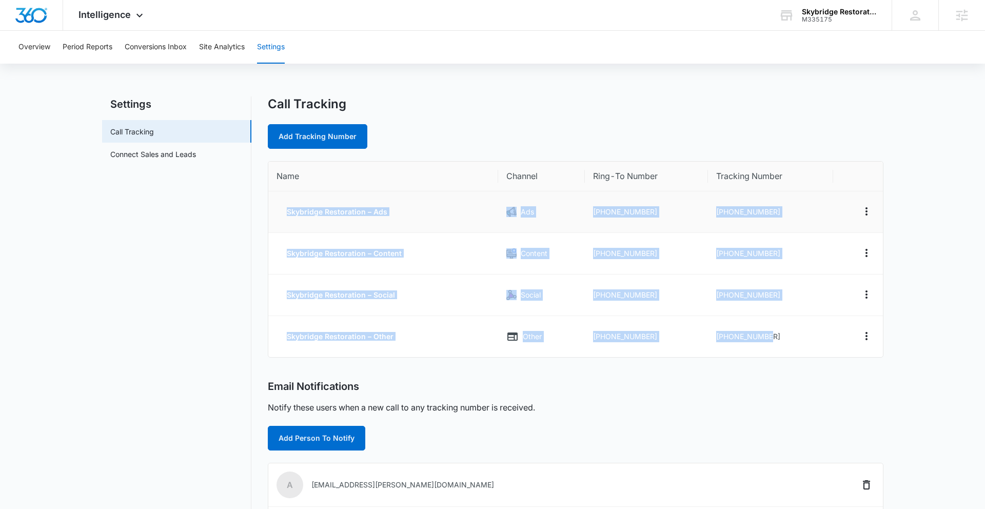
drag, startPoint x: 807, startPoint y: 332, endPoint x: 280, endPoint y: 216, distance: 539.2
click at [279, 214] on tbody "Skybridge Restoration – Ads Ads +19294243447 +19292260757 Skybridge Restoration…" at bounding box center [575, 274] width 615 height 166
copy tbody "Skybridge Restoration – Ads Ads +19294243447 +19292260757 Skybridge Restoration…"
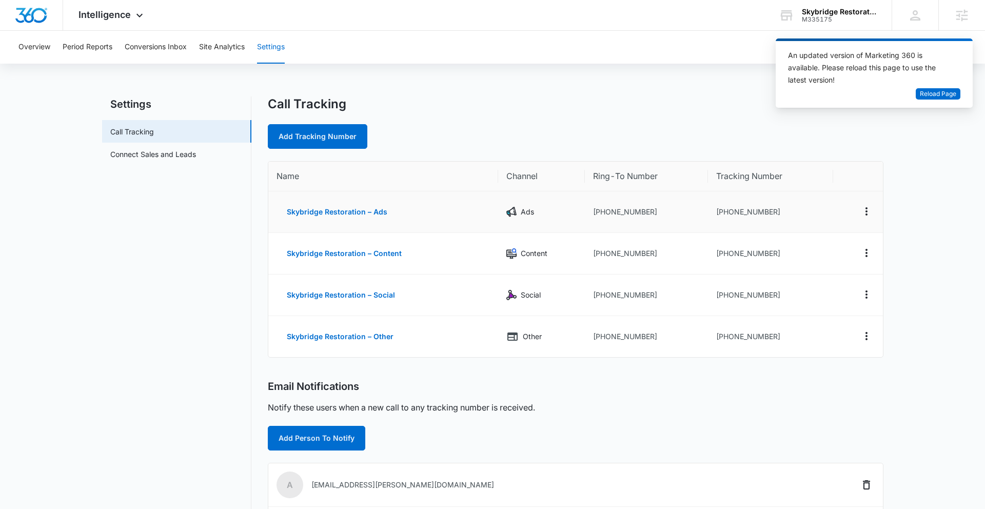
click at [811, 214] on td "+19292260757" at bounding box center [770, 212] width 125 height 42
drag, startPoint x: 751, startPoint y: 210, endPoint x: 723, endPoint y: 211, distance: 27.8
click at [723, 211] on td "+19292260757" at bounding box center [770, 212] width 125 height 42
copy td "9292260757"
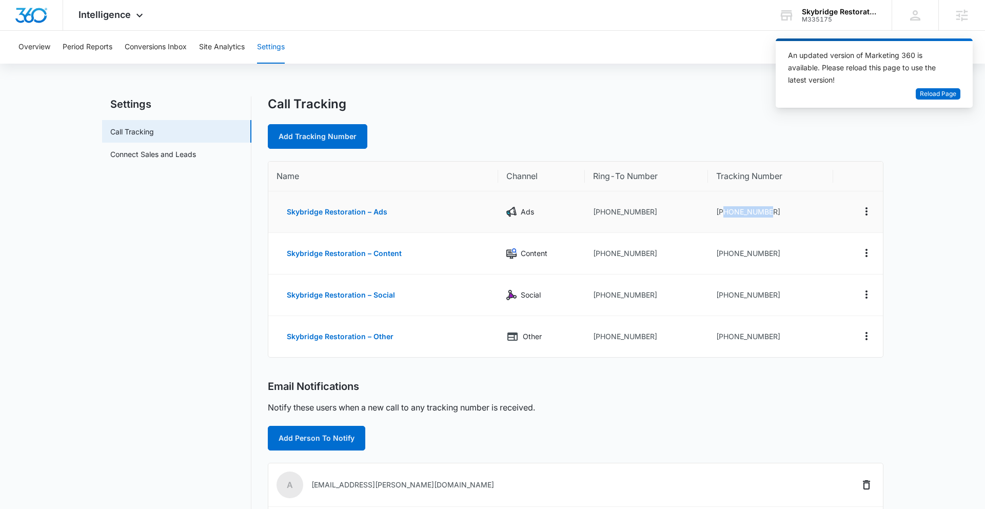
copy td "9292260757"
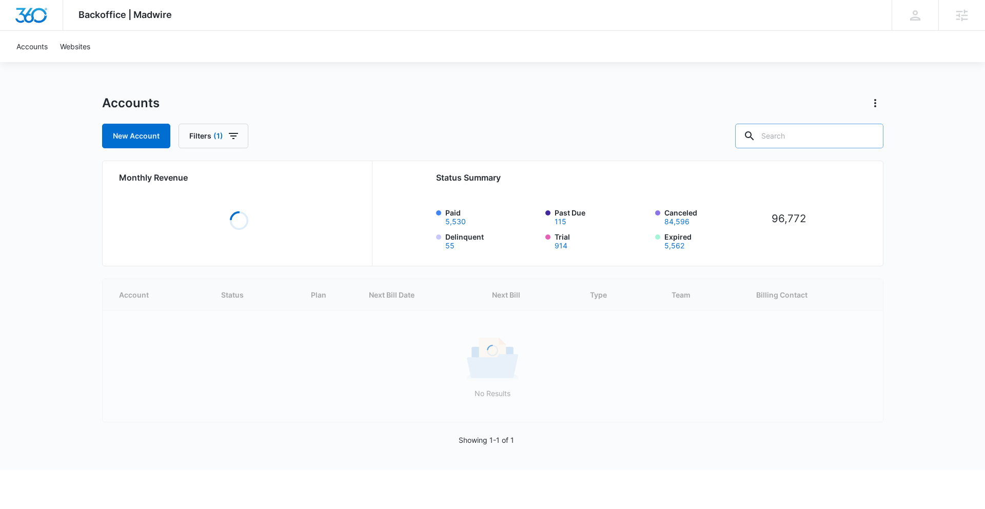
click at [814, 132] on input "text" at bounding box center [809, 136] width 148 height 25
paste input "M335175"
type input "M335175"
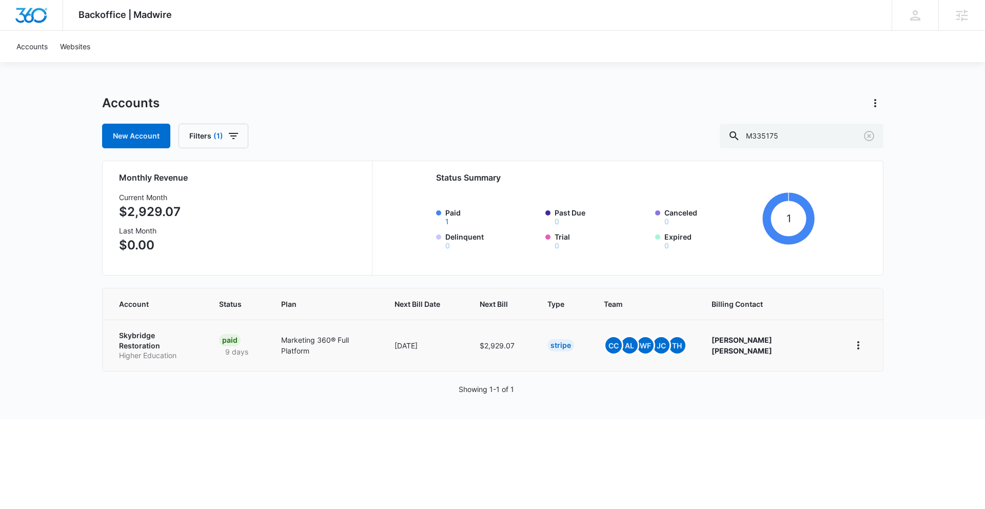
click at [136, 339] on p "Skybridge Restoration" at bounding box center [156, 340] width 75 height 20
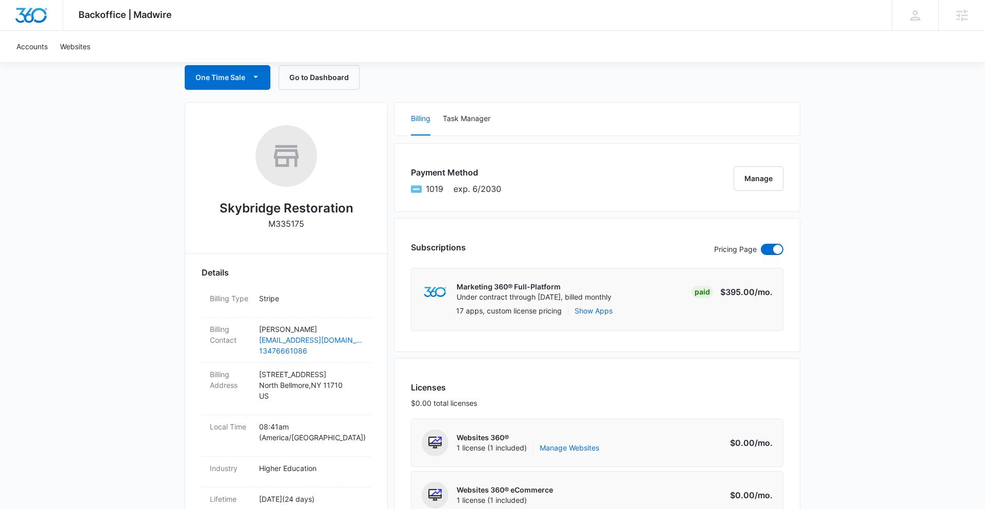
scroll to position [400, 0]
